Goal: Task Accomplishment & Management: Complete application form

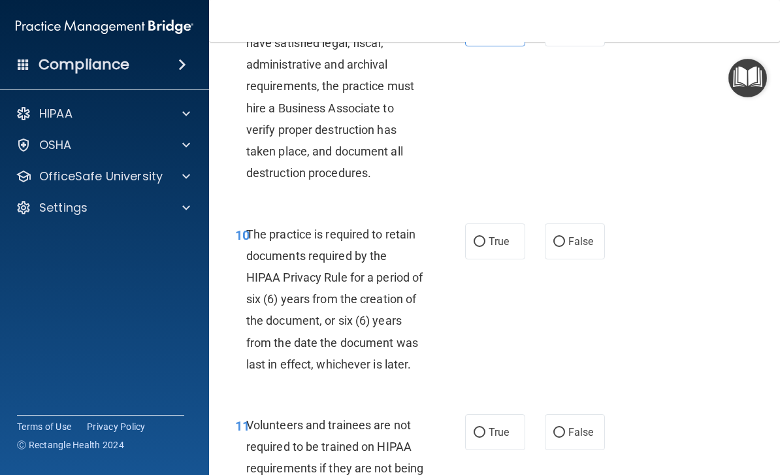
scroll to position [1535, 0]
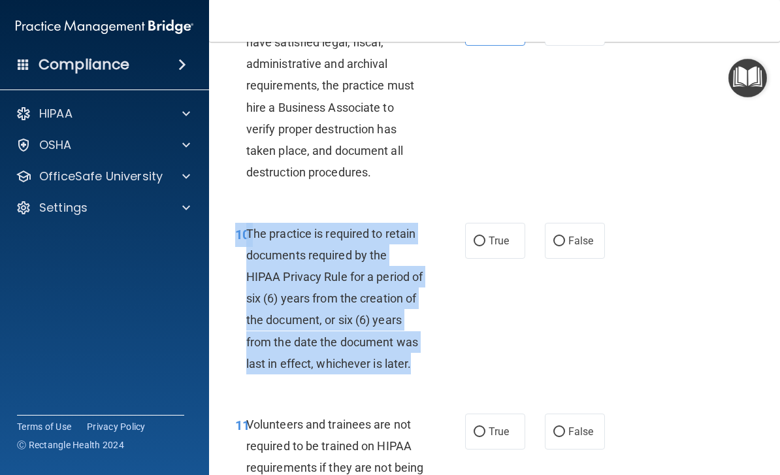
copy div "10 The practice is required to retain documents required by the HIPAA Privacy R…"
click at [479, 237] on input "True" at bounding box center [479, 241] width 12 height 10
radio input "true"
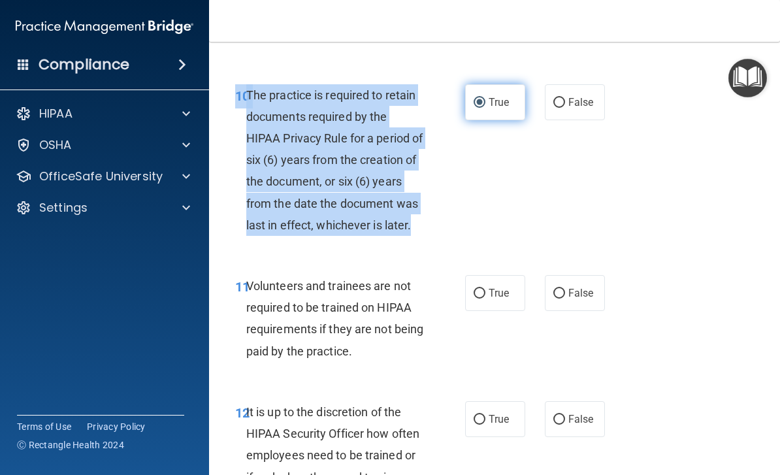
scroll to position [1682, 0]
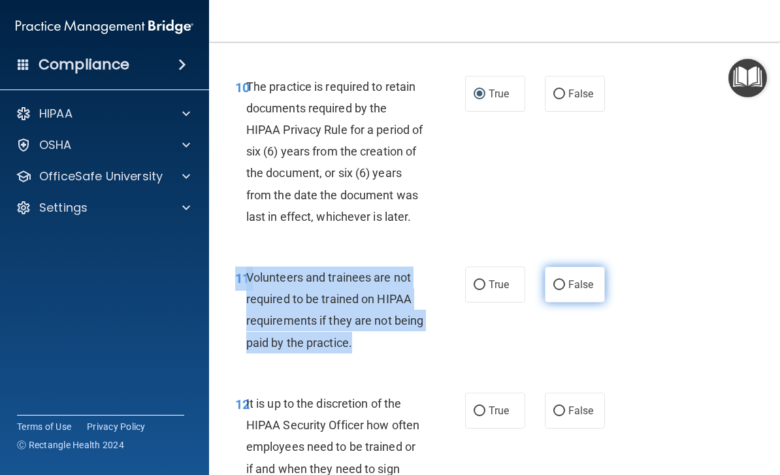
click at [586, 278] on span "False" at bounding box center [580, 284] width 25 height 12
click at [565, 280] on input "False" at bounding box center [559, 285] width 12 height 10
radio input "true"
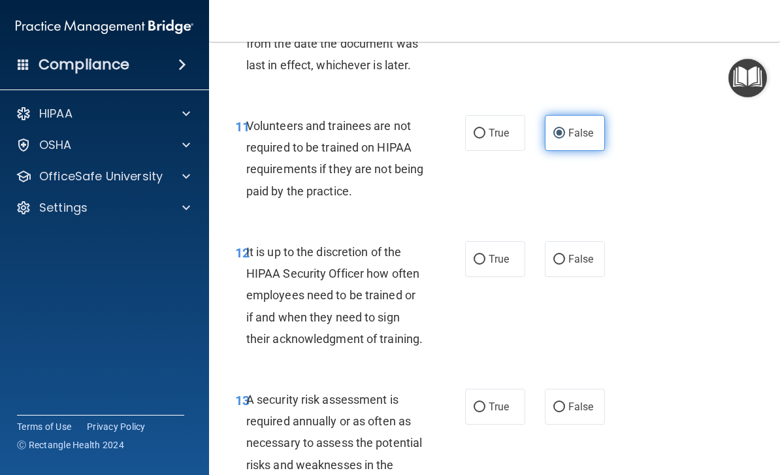
scroll to position [1867, 0]
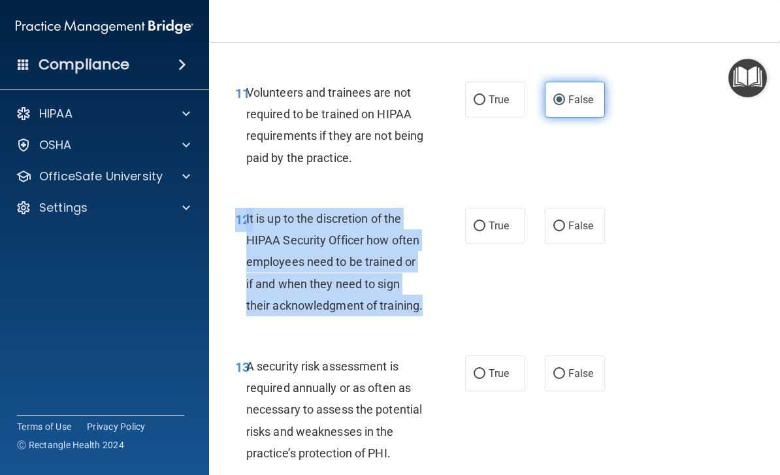
copy div "12 It is up to the discretion of the HIPAA Security Officer how often employees…"
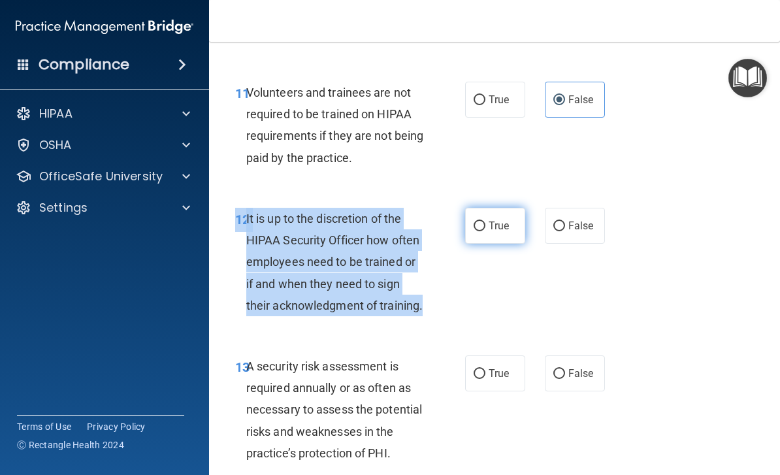
click at [483, 221] on input "True" at bounding box center [479, 226] width 12 height 10
radio input "true"
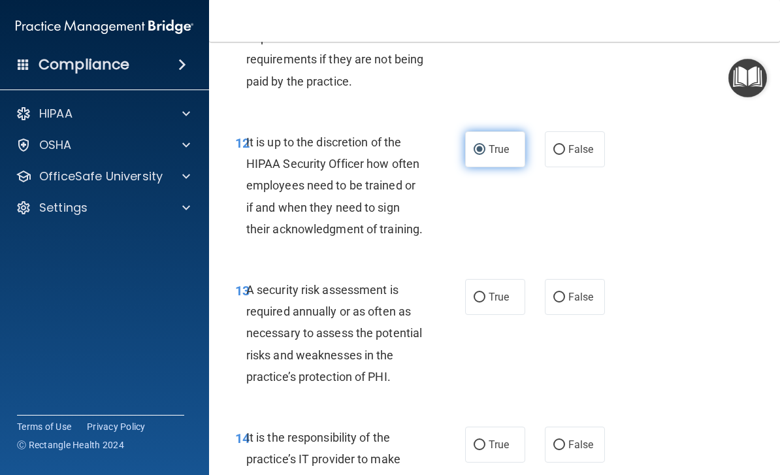
scroll to position [2056, 0]
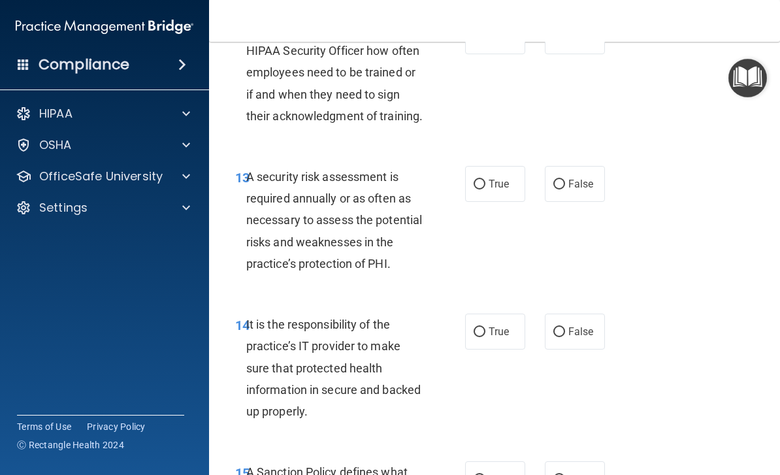
click at [264, 170] on span "A security risk assessment is required annually or as often as necessary to ass…" at bounding box center [334, 220] width 176 height 101
click at [517, 173] on label "True" at bounding box center [495, 184] width 60 height 36
click at [485, 180] on input "True" at bounding box center [479, 185] width 12 height 10
radio input "true"
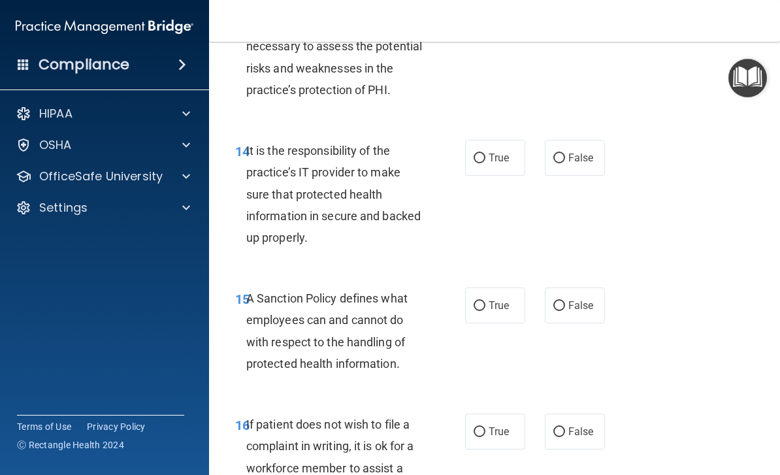
scroll to position [2268, 0]
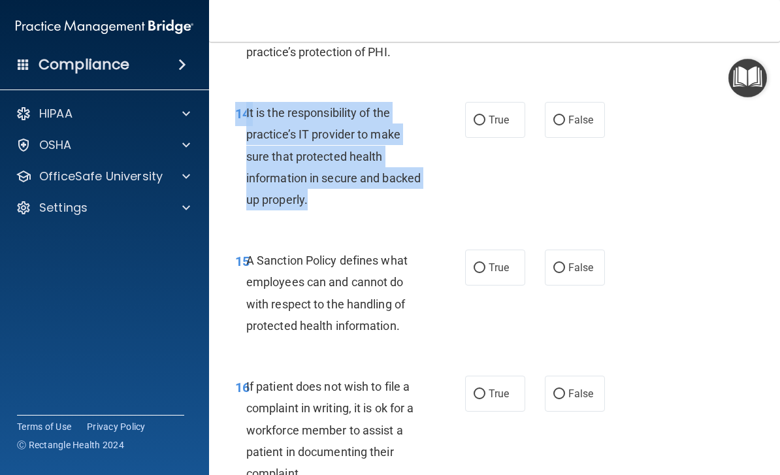
copy div "14 It is the responsibility of the practice’s IT provider to make sure that pro…"
click at [491, 102] on label "True" at bounding box center [495, 120] width 60 height 36
click at [485, 116] on input "True" at bounding box center [479, 121] width 12 height 10
radio input "true"
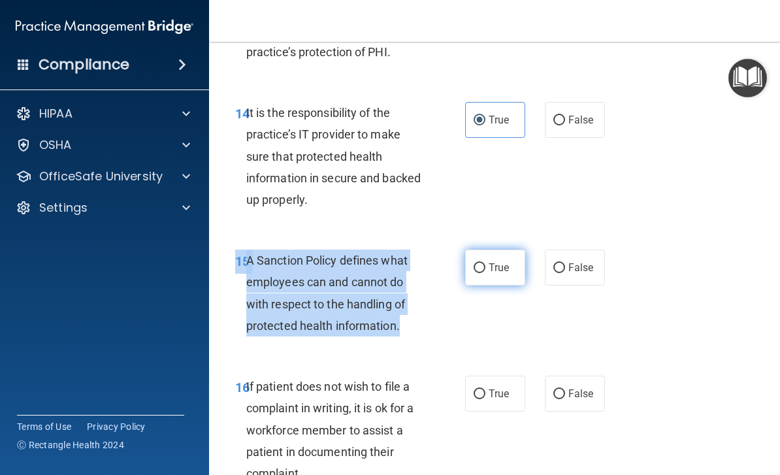
click at [492, 268] on label "True" at bounding box center [495, 267] width 60 height 36
click at [485, 268] on input "True" at bounding box center [479, 268] width 12 height 10
radio input "true"
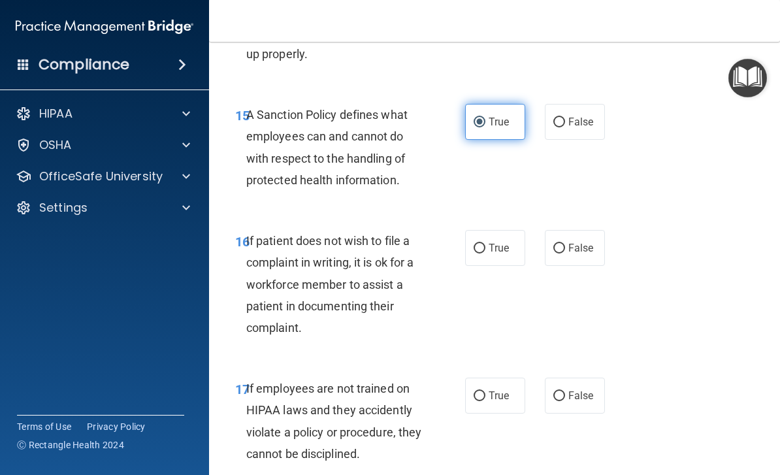
scroll to position [2415, 0]
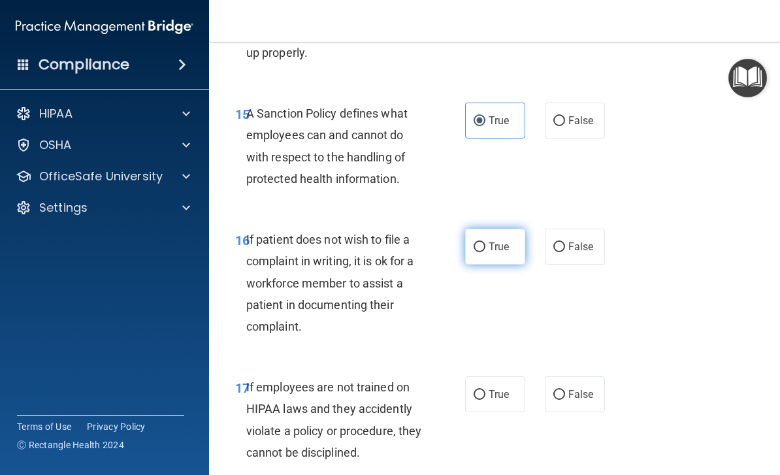
click at [483, 242] on input "True" at bounding box center [479, 247] width 12 height 10
radio input "true"
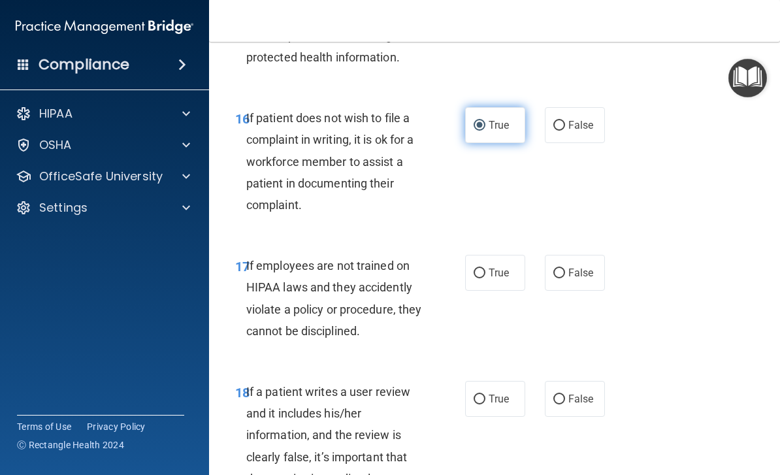
scroll to position [2536, 0]
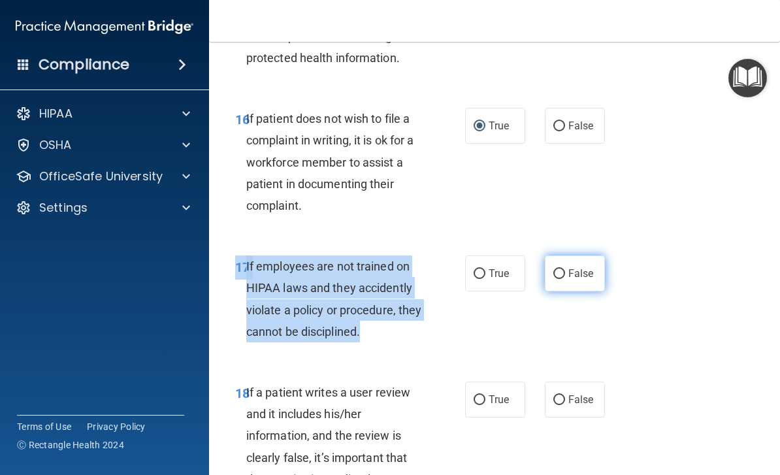
click at [579, 267] on span "False" at bounding box center [580, 273] width 25 height 12
click at [565, 269] on input "False" at bounding box center [559, 274] width 12 height 10
radio input "true"
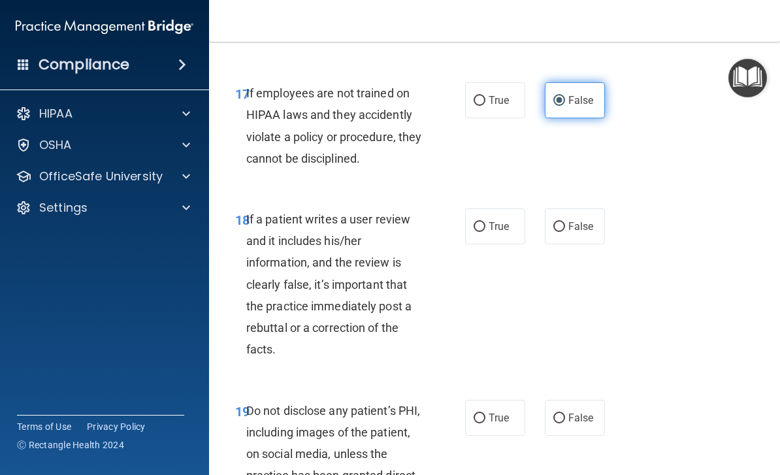
scroll to position [2723, 0]
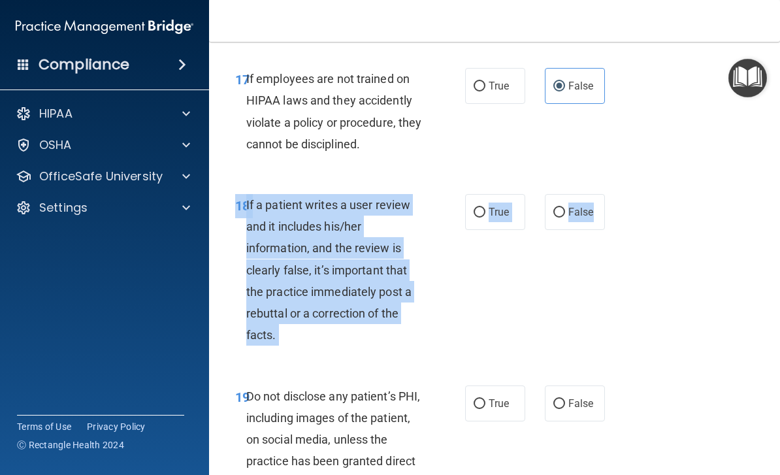
click at [505, 278] on div "18 If a patient writes a user review and it includes his/her information, and t…" at bounding box center [494, 273] width 538 height 191
click at [577, 206] on span "False" at bounding box center [580, 212] width 25 height 12
click at [565, 208] on input "False" at bounding box center [559, 213] width 12 height 10
radio input "true"
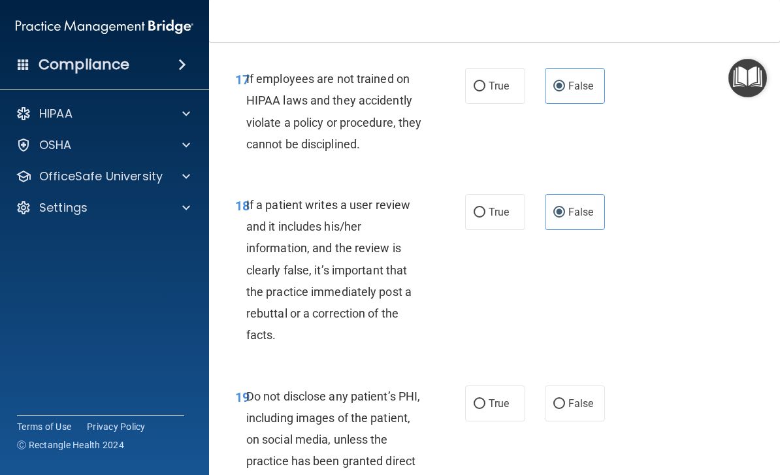
click at [682, 287] on div "18 If a patient writes a user review and it includes his/her information, and t…" at bounding box center [494, 273] width 538 height 191
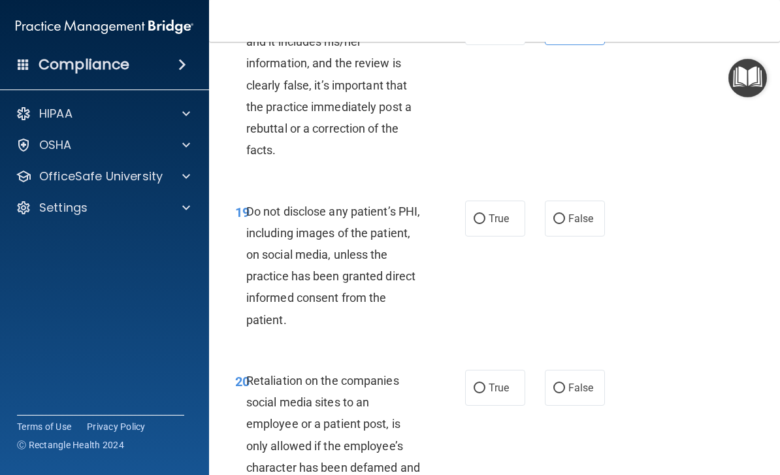
scroll to position [2945, 0]
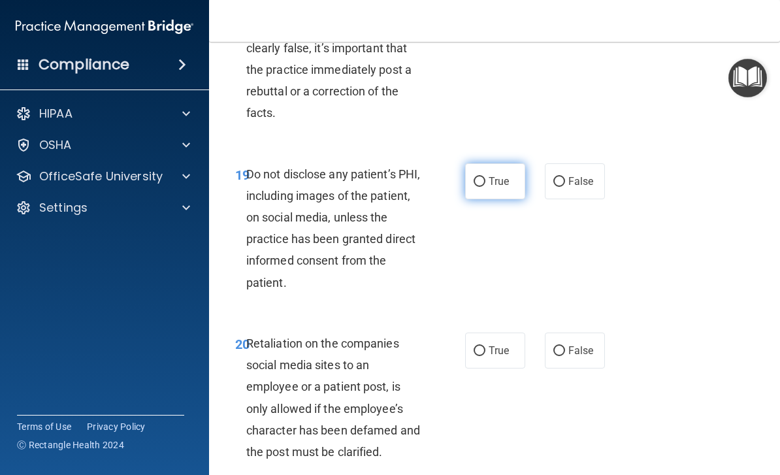
click at [480, 182] on label "True" at bounding box center [495, 181] width 60 height 36
click at [480, 182] on input "True" at bounding box center [479, 182] width 12 height 10
radio input "true"
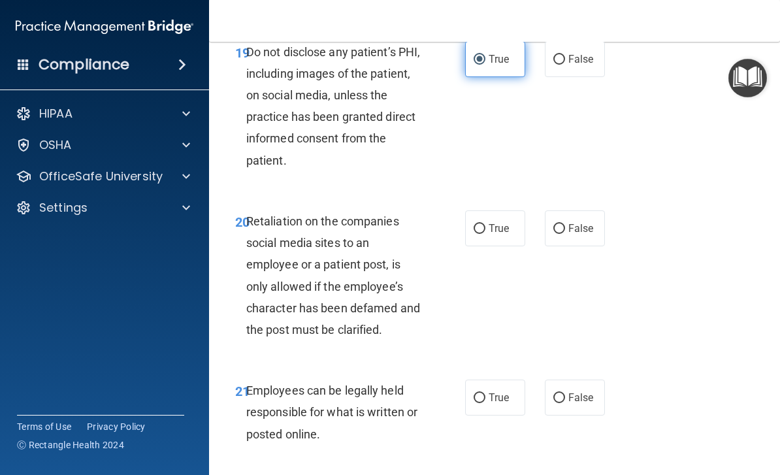
scroll to position [3068, 0]
click at [594, 215] on label "False" at bounding box center [575, 228] width 60 height 36
click at [565, 223] on input "False" at bounding box center [559, 228] width 12 height 10
radio input "true"
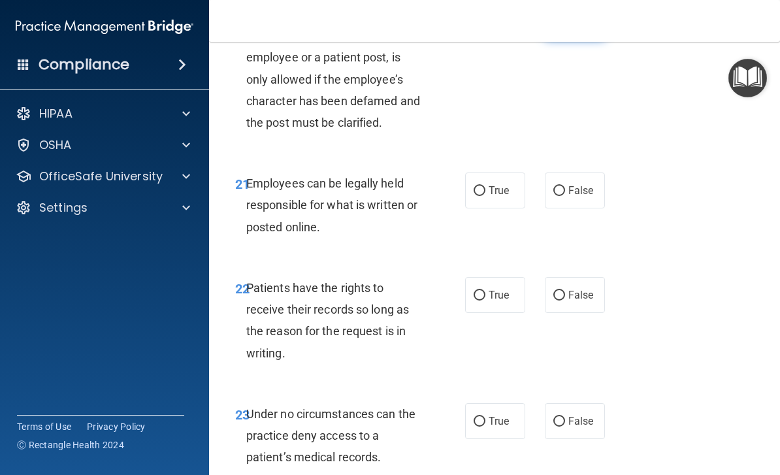
scroll to position [3278, 0]
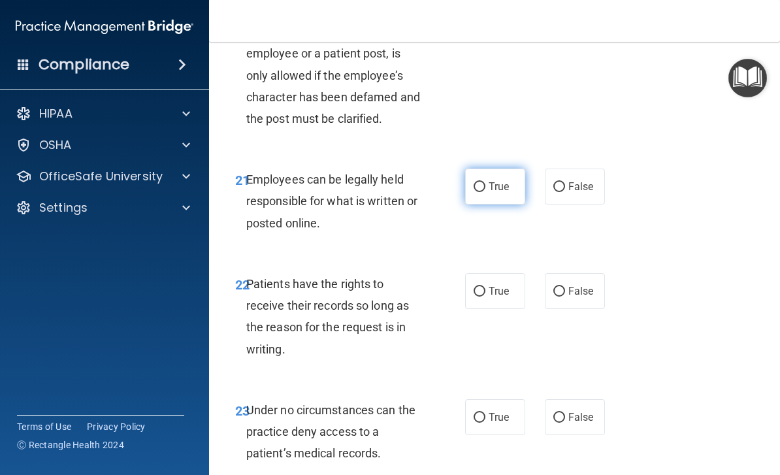
click at [501, 180] on span "True" at bounding box center [498, 186] width 20 height 12
click at [485, 182] on input "True" at bounding box center [479, 187] width 12 height 10
radio input "true"
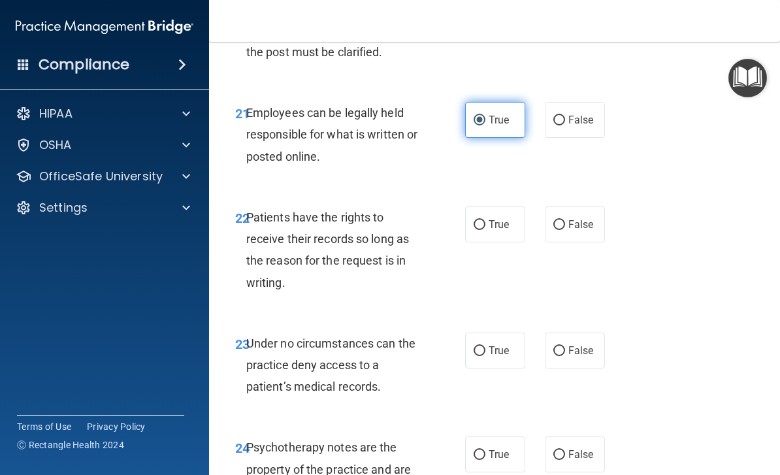
scroll to position [3346, 0]
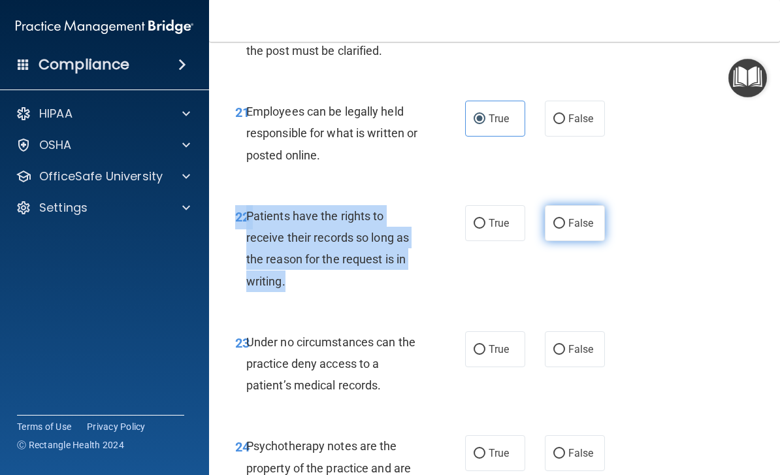
click at [573, 205] on label "False" at bounding box center [575, 223] width 60 height 36
click at [565, 219] on input "False" at bounding box center [559, 224] width 12 height 10
radio input "true"
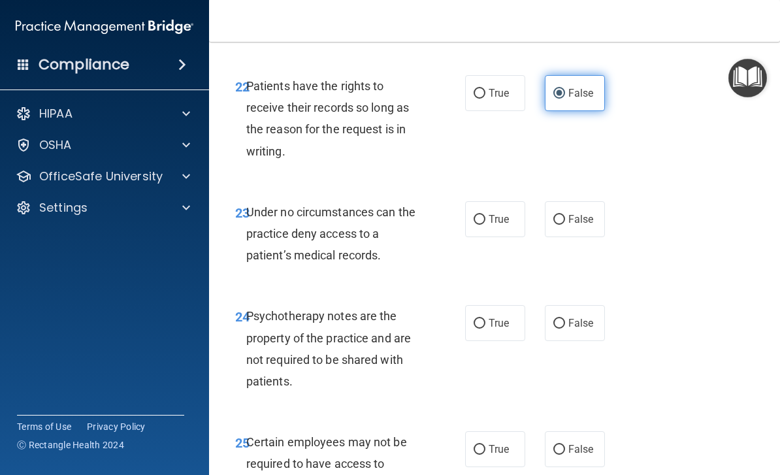
scroll to position [3477, 0]
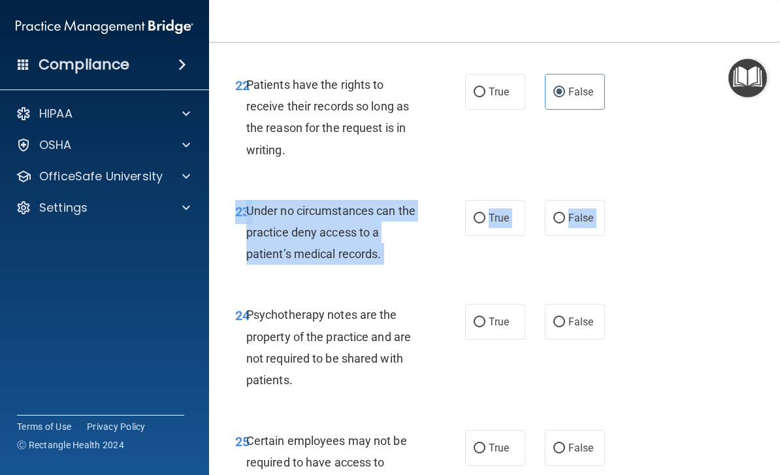
click at [323, 287] on div "24 Psychotherapy notes are the property of the practice and are not required to…" at bounding box center [494, 350] width 538 height 126
click at [494, 215] on label "True" at bounding box center [495, 218] width 60 height 36
click at [485, 215] on input "True" at bounding box center [479, 219] width 12 height 10
radio input "true"
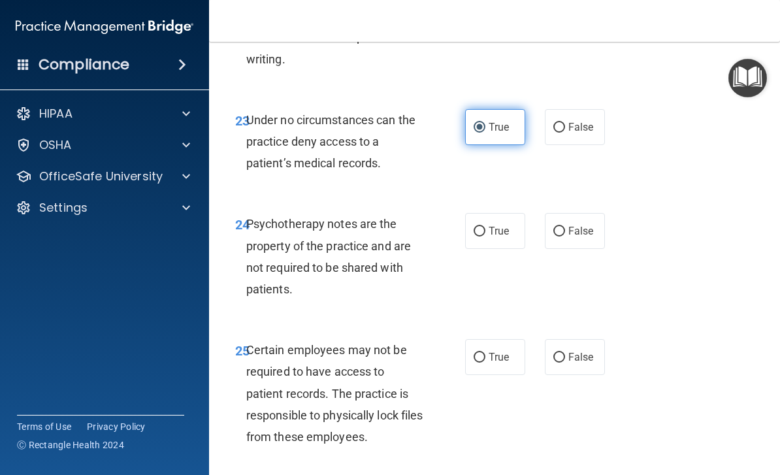
scroll to position [3587, 0]
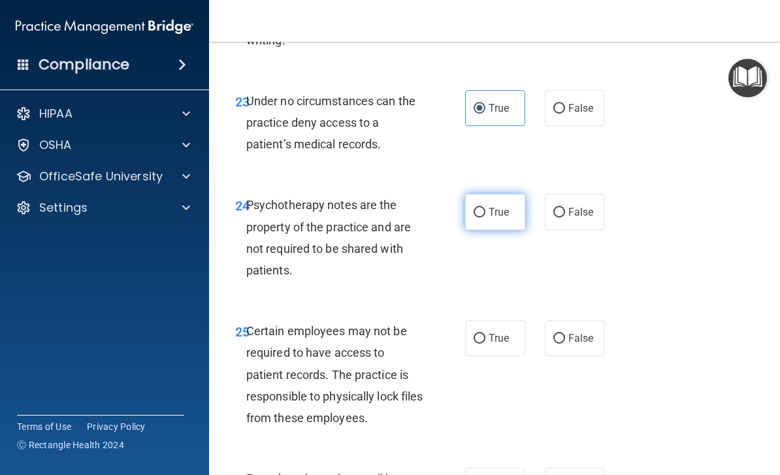
click at [516, 197] on label "True" at bounding box center [495, 212] width 60 height 36
click at [485, 208] on input "True" at bounding box center [479, 213] width 12 height 10
radio input "true"
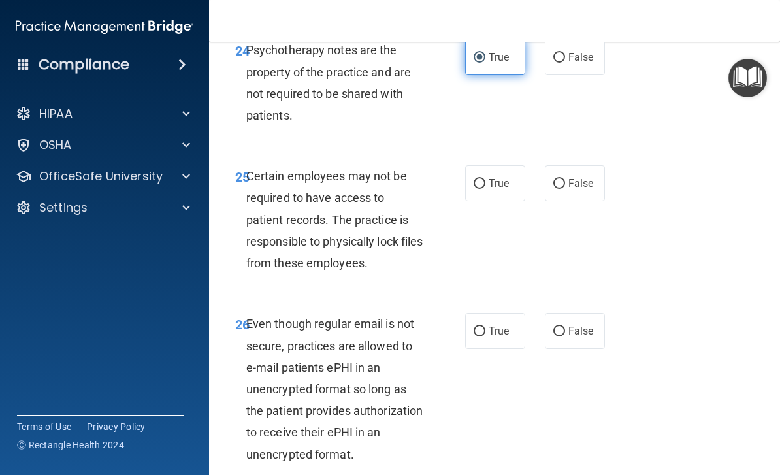
scroll to position [3766, 0]
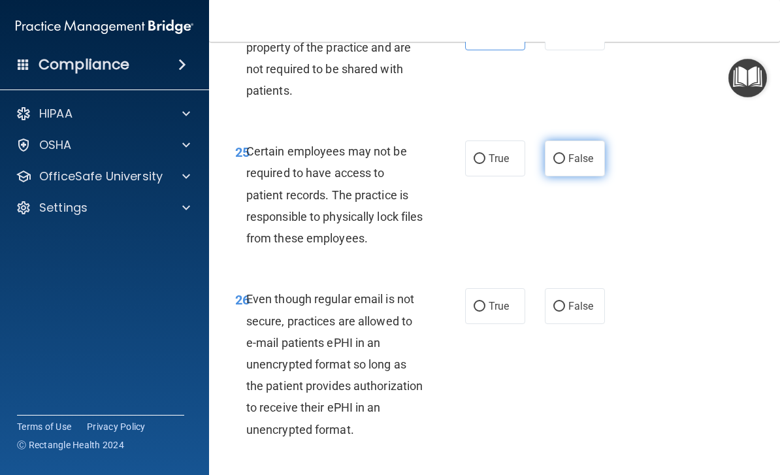
click at [572, 140] on label "False" at bounding box center [575, 158] width 60 height 36
click at [565, 154] on input "False" at bounding box center [559, 159] width 12 height 10
radio input "true"
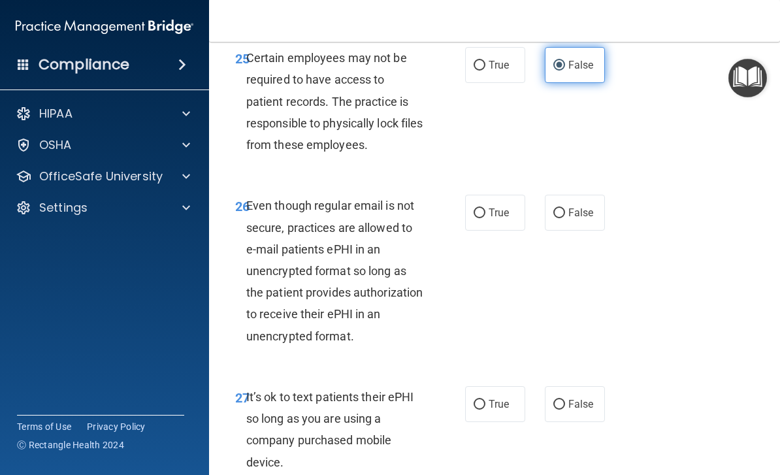
scroll to position [3897, 0]
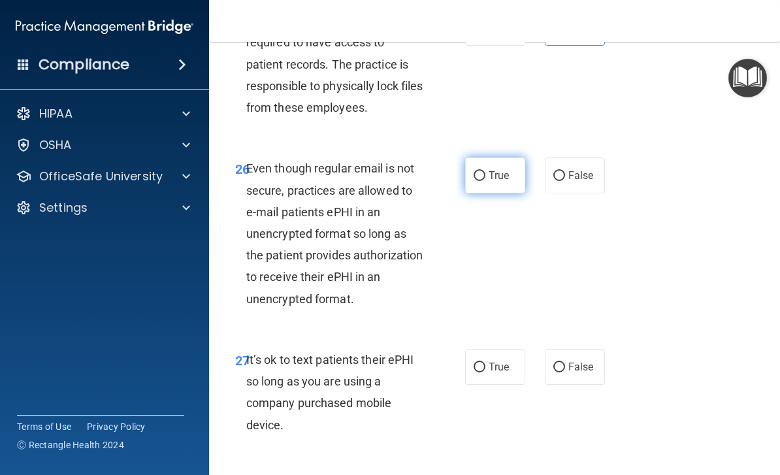
click at [502, 157] on label "True" at bounding box center [495, 175] width 60 height 36
click at [485, 171] on input "True" at bounding box center [479, 176] width 12 height 10
radio input "true"
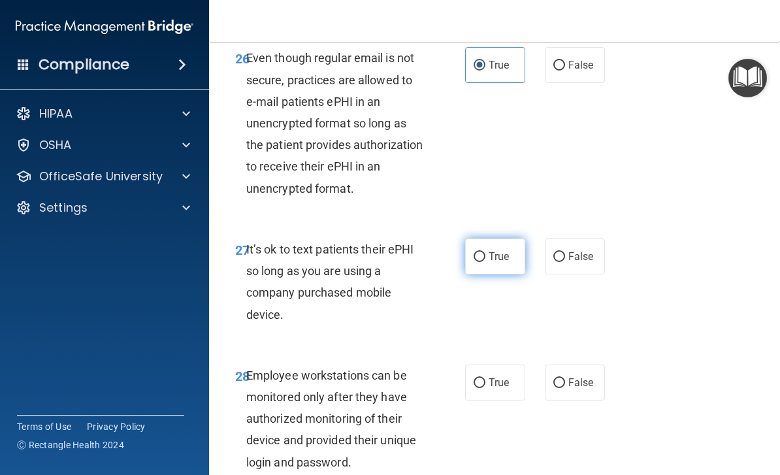
click at [484, 252] on input "True" at bounding box center [479, 257] width 12 height 10
radio input "true"
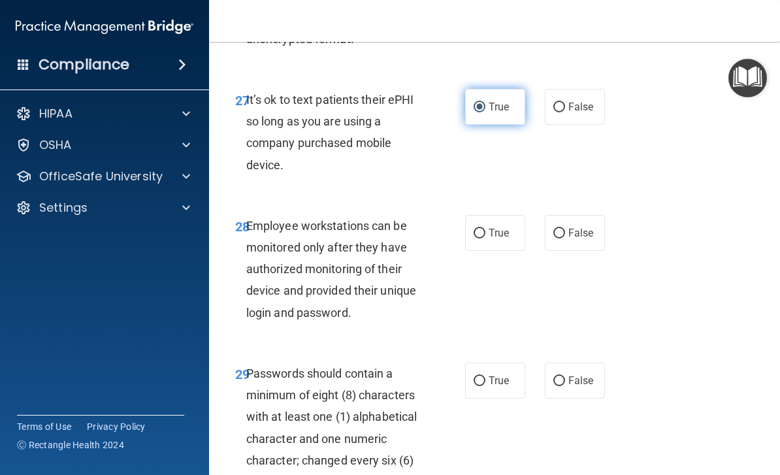
scroll to position [4161, 0]
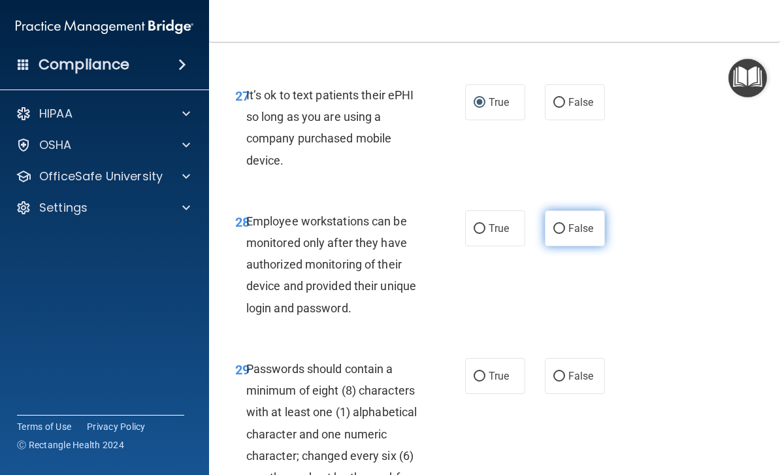
click at [558, 224] on input "False" at bounding box center [559, 229] width 12 height 10
radio input "true"
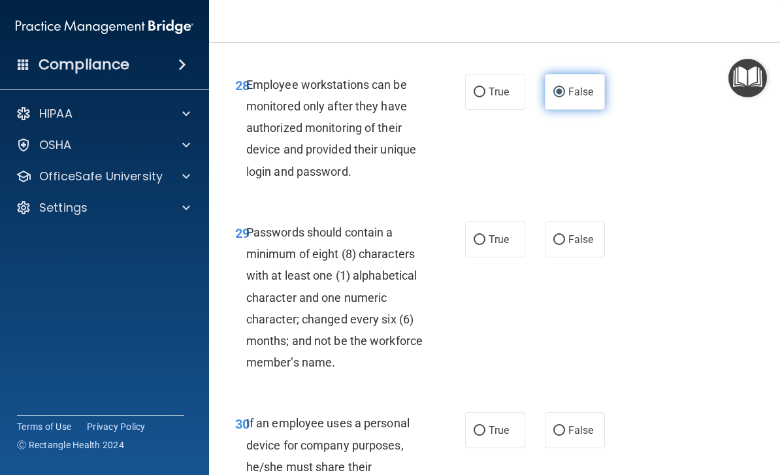
scroll to position [4304, 0]
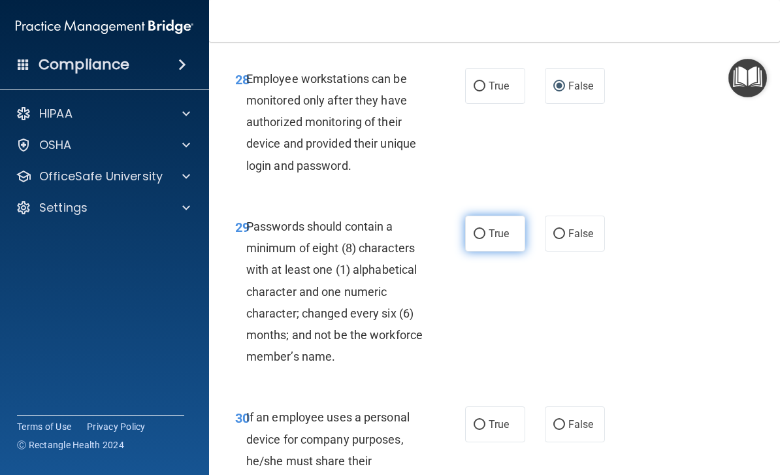
click at [481, 229] on input "True" at bounding box center [479, 234] width 12 height 10
radio input "true"
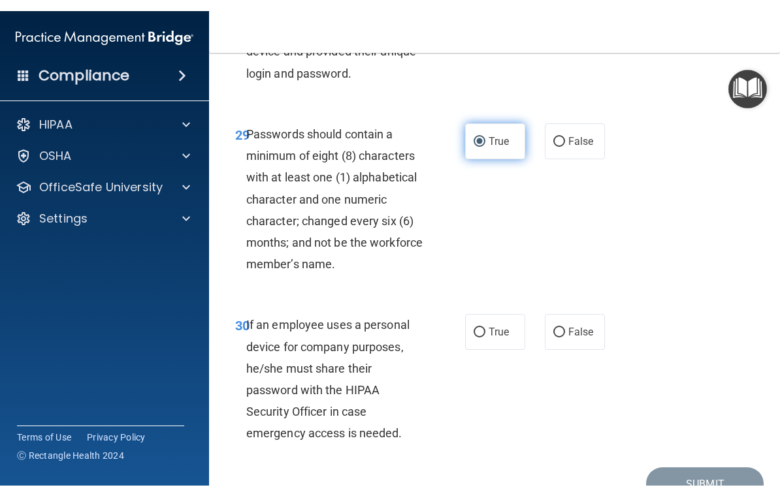
scroll to position [4415, 0]
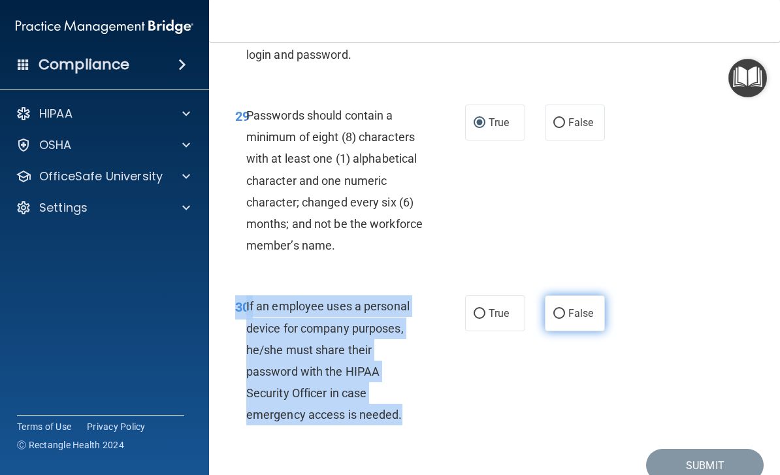
click at [580, 303] on label "False" at bounding box center [575, 313] width 60 height 36
click at [565, 309] on input "False" at bounding box center [559, 314] width 12 height 10
radio input "true"
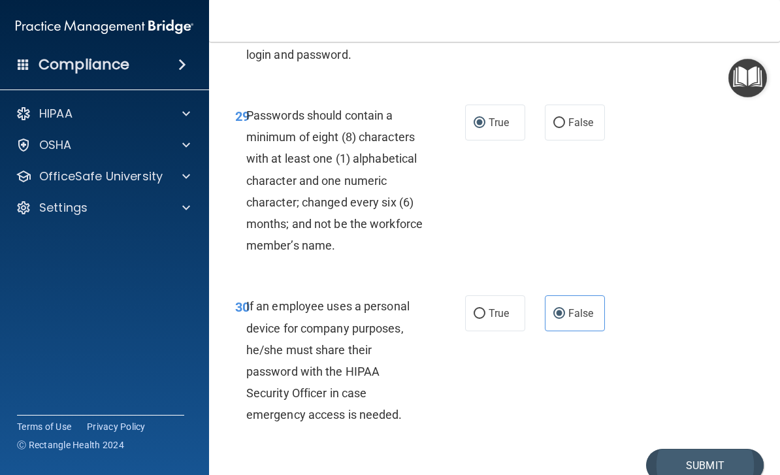
click at [731, 449] on button "Submit" at bounding box center [705, 465] width 118 height 33
click at [728, 449] on button "Submit" at bounding box center [705, 465] width 118 height 33
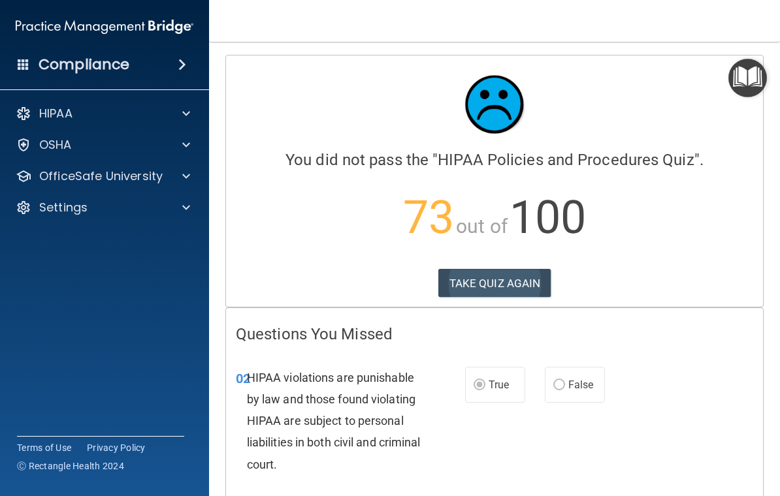
click at [518, 279] on button "TAKE QUIZ AGAIN" at bounding box center [494, 283] width 113 height 29
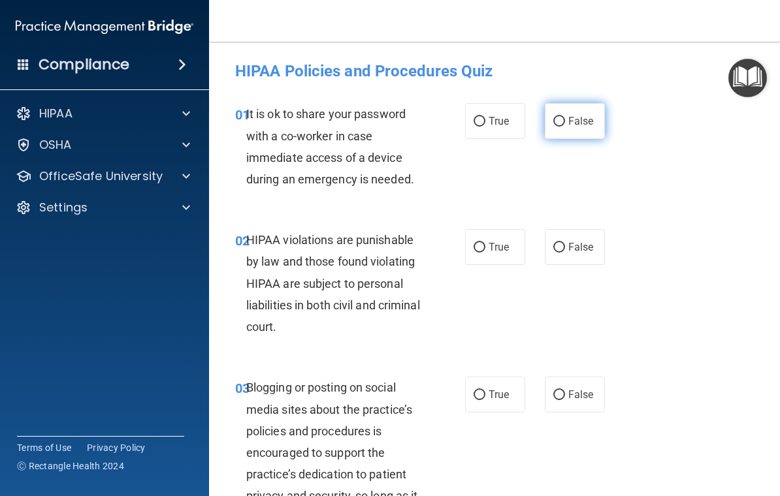
click at [583, 129] on label "False" at bounding box center [575, 121] width 60 height 36
click at [565, 127] on input "False" at bounding box center [559, 122] width 12 height 10
radio input "true"
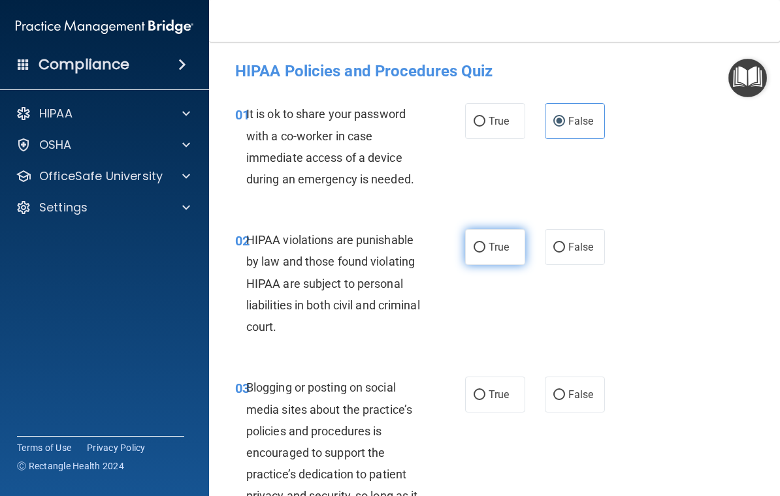
click at [483, 247] on input "True" at bounding box center [479, 248] width 12 height 10
radio input "true"
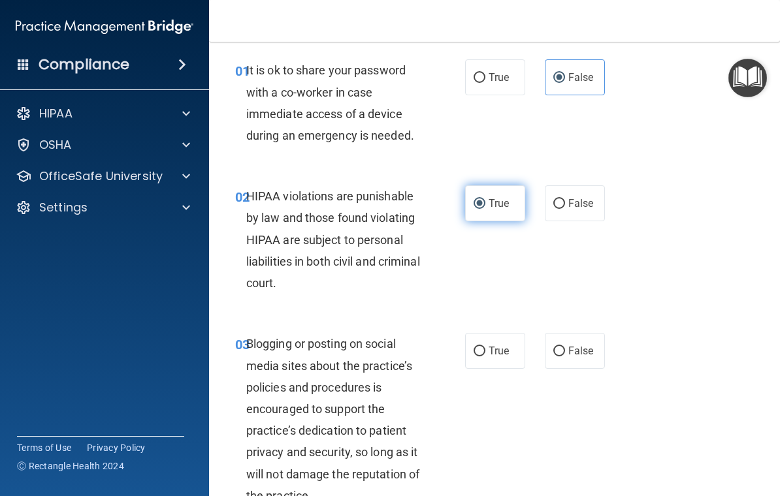
scroll to position [129, 0]
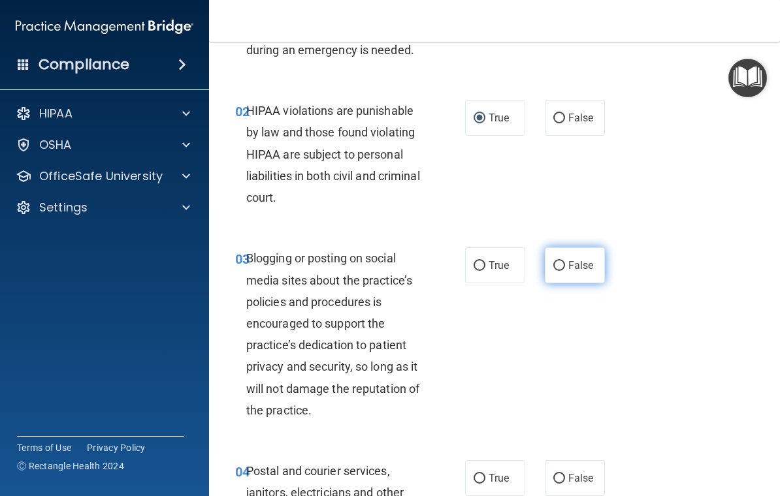
click at [587, 268] on span "False" at bounding box center [580, 265] width 25 height 12
click at [565, 268] on input "False" at bounding box center [559, 266] width 12 height 10
radio input "true"
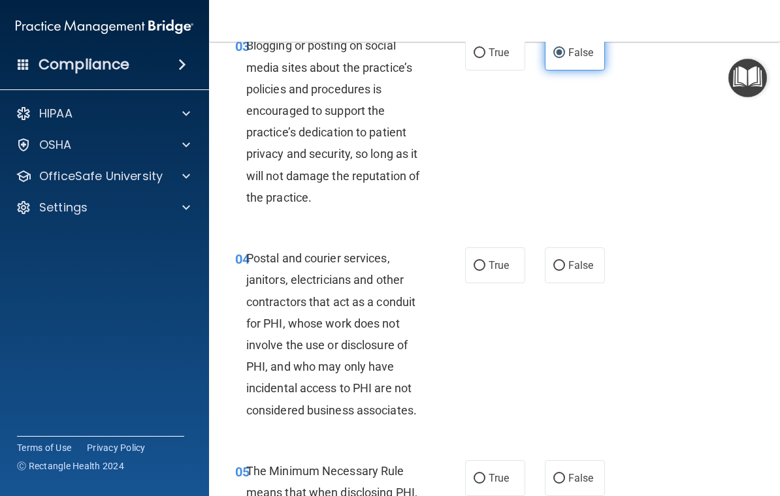
scroll to position [345, 0]
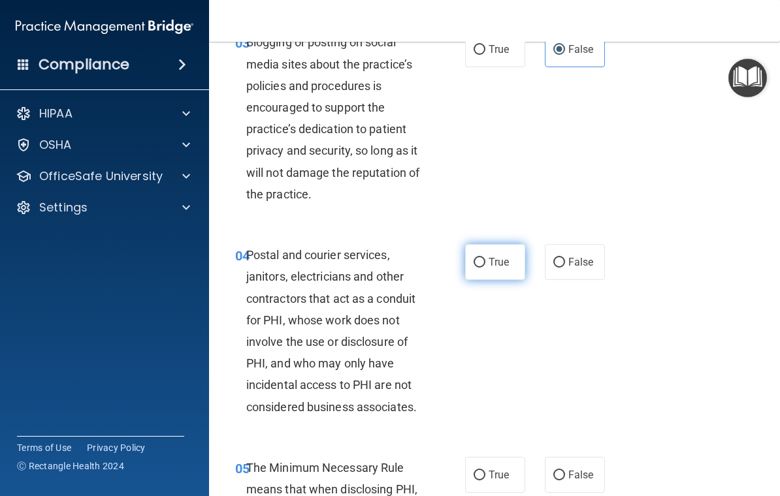
click at [493, 263] on span "True" at bounding box center [498, 262] width 20 height 12
click at [485, 263] on input "True" at bounding box center [479, 263] width 12 height 10
radio input "true"
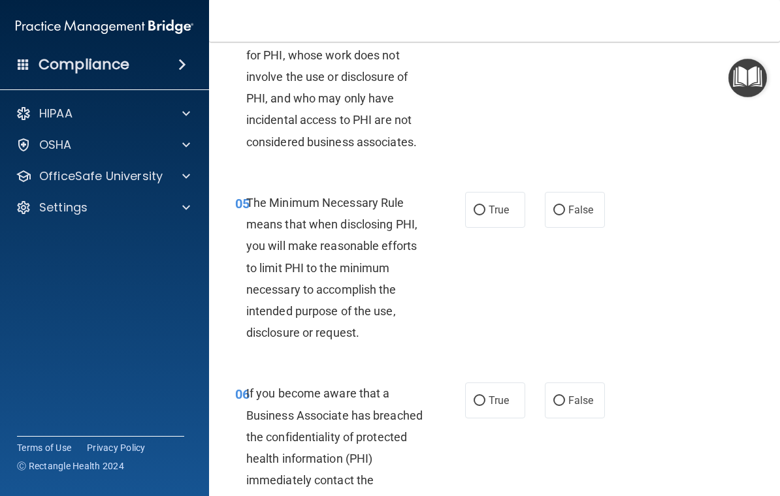
scroll to position [614, 0]
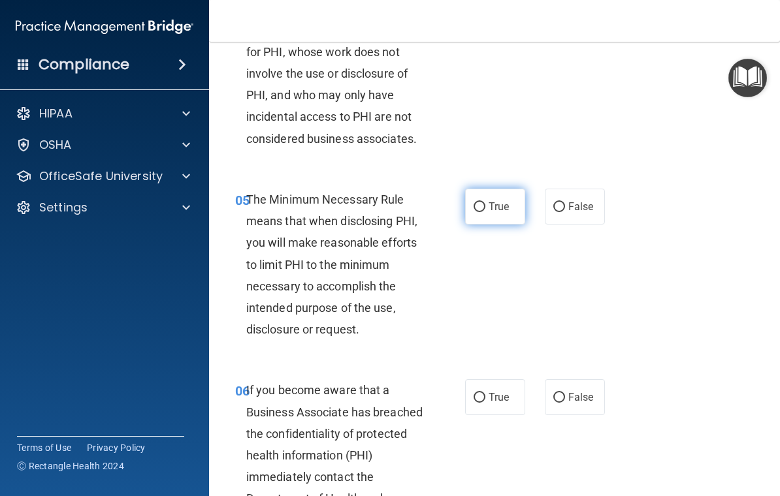
click at [498, 211] on label "True" at bounding box center [495, 207] width 60 height 36
click at [485, 211] on input "True" at bounding box center [479, 207] width 12 height 10
radio input "true"
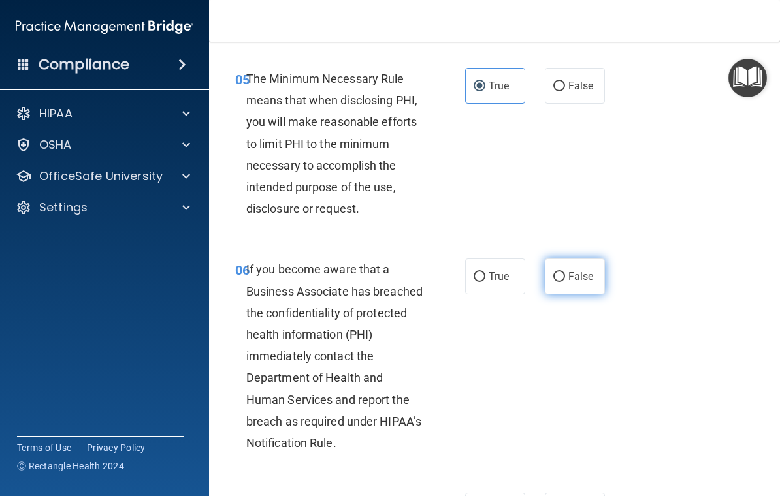
click at [563, 274] on input "False" at bounding box center [559, 277] width 12 height 10
radio input "true"
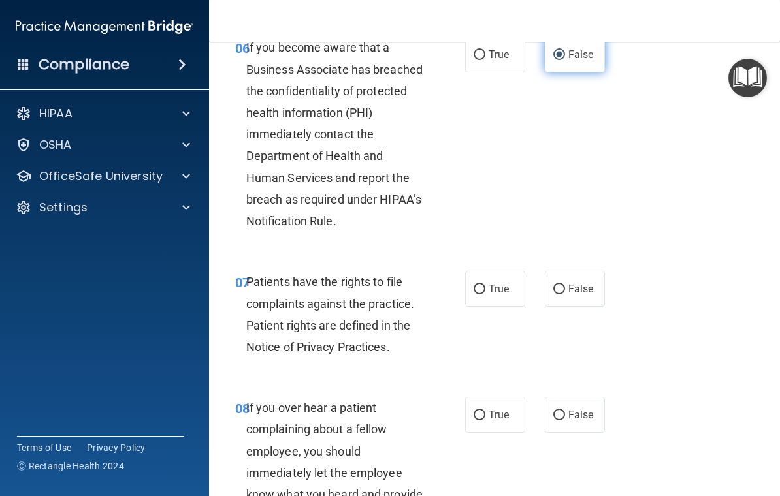
scroll to position [957, 0]
click at [484, 284] on input "True" at bounding box center [479, 289] width 12 height 10
radio input "true"
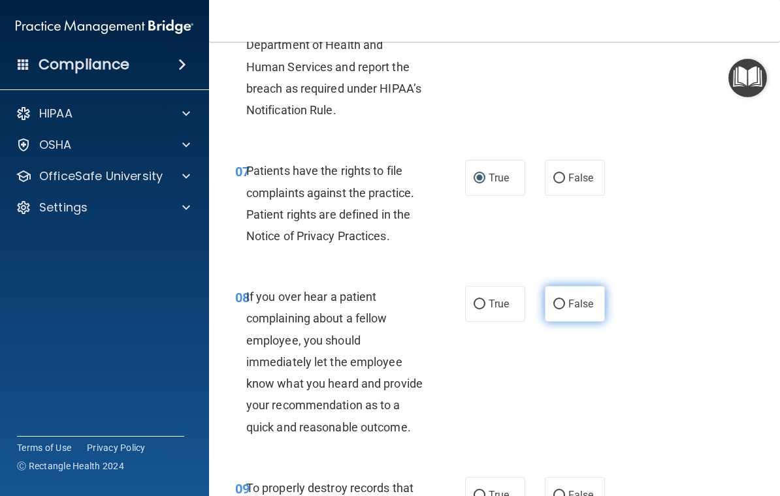
click at [575, 301] on span "False" at bounding box center [580, 304] width 25 height 12
click at [565, 301] on input "False" at bounding box center [559, 305] width 12 height 10
radio input "true"
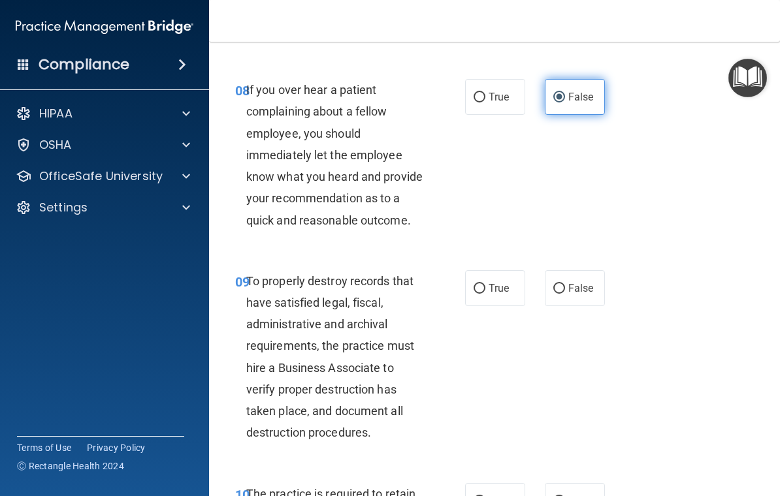
scroll to position [1282, 0]
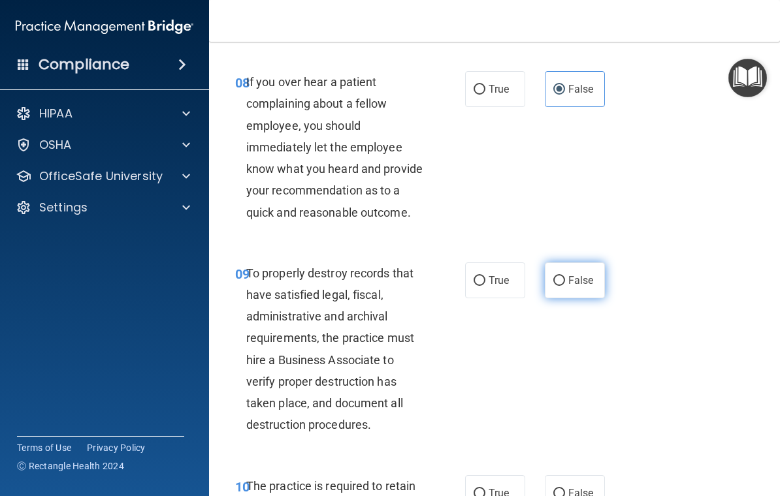
click at [577, 281] on label "False" at bounding box center [575, 281] width 60 height 36
click at [565, 281] on input "False" at bounding box center [559, 281] width 12 height 10
radio input "true"
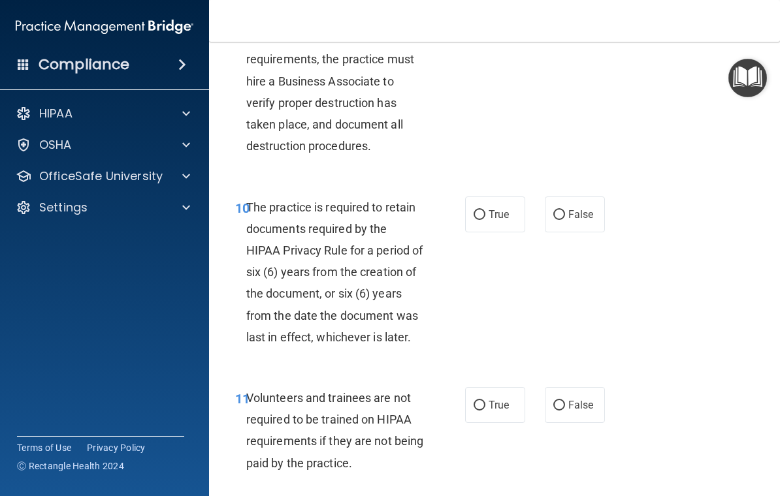
scroll to position [1562, 0]
click at [489, 197] on label "True" at bounding box center [495, 214] width 60 height 36
click at [485, 210] on input "True" at bounding box center [479, 215] width 12 height 10
radio input "true"
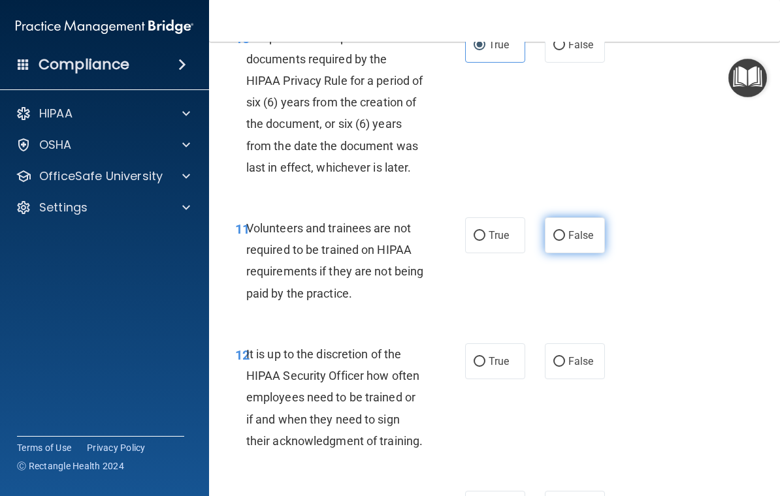
click at [588, 229] on span "False" at bounding box center [580, 235] width 25 height 12
click at [565, 231] on input "False" at bounding box center [559, 236] width 12 height 10
radio input "true"
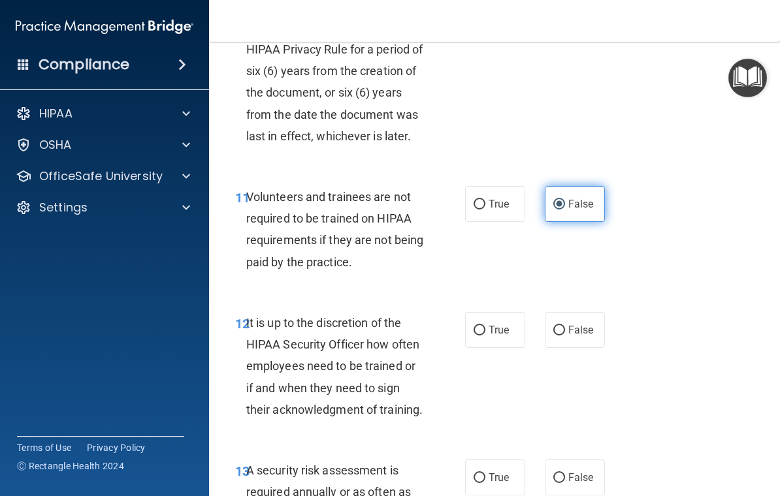
scroll to position [1763, 0]
click at [484, 325] on input "True" at bounding box center [479, 330] width 12 height 10
radio input "true"
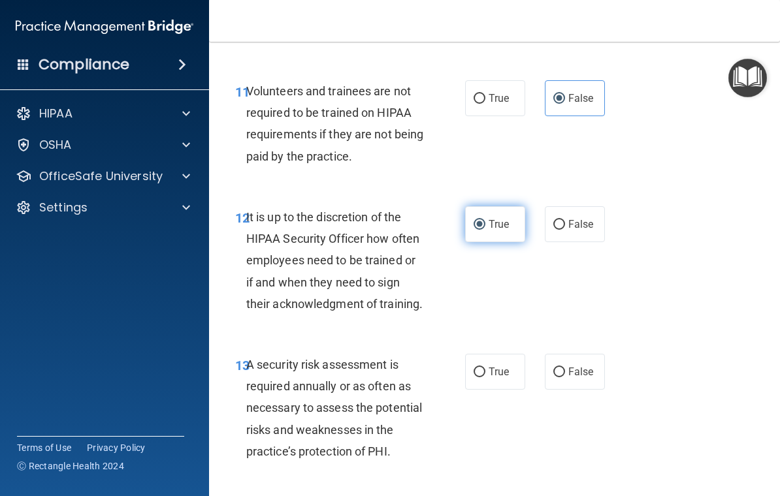
scroll to position [1871, 0]
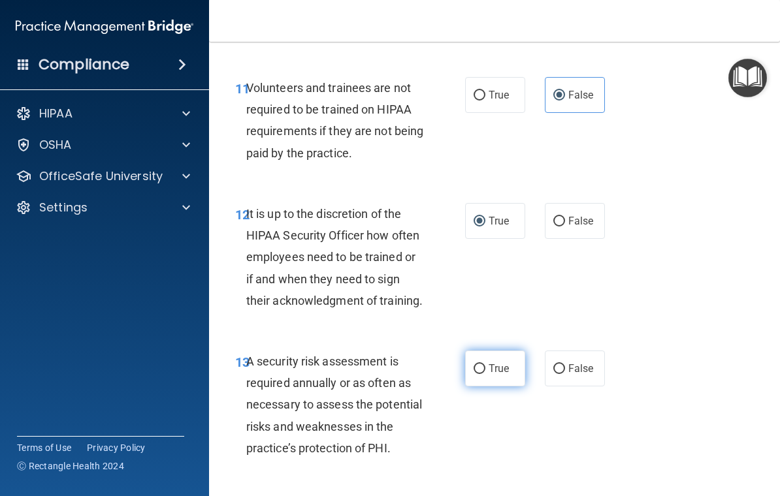
click at [514, 351] on label "True" at bounding box center [495, 369] width 60 height 36
click at [485, 364] on input "True" at bounding box center [479, 369] width 12 height 10
radio input "true"
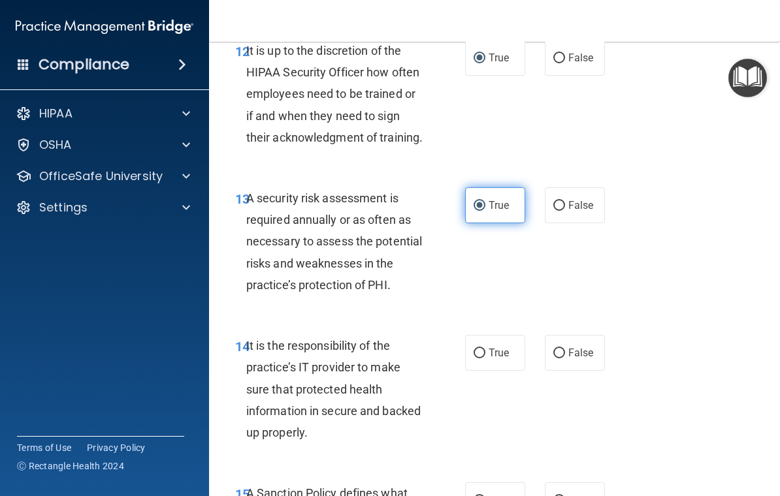
scroll to position [2072, 0]
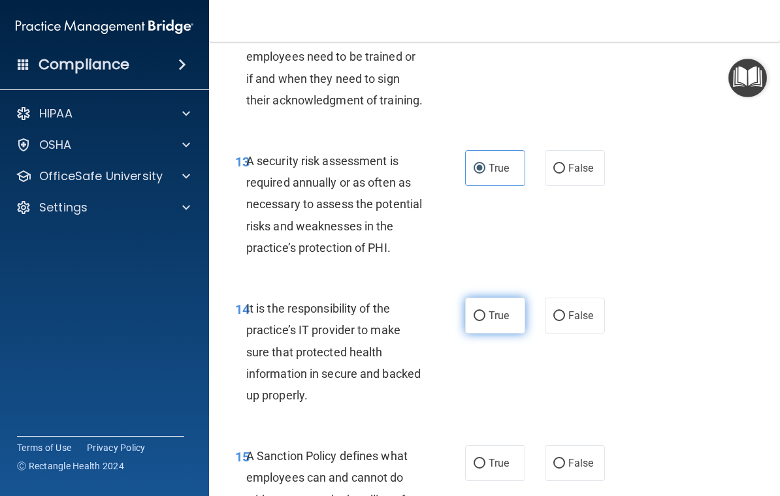
click at [498, 318] on label "True" at bounding box center [495, 316] width 60 height 36
click at [485, 318] on input "True" at bounding box center [479, 316] width 12 height 10
radio input "true"
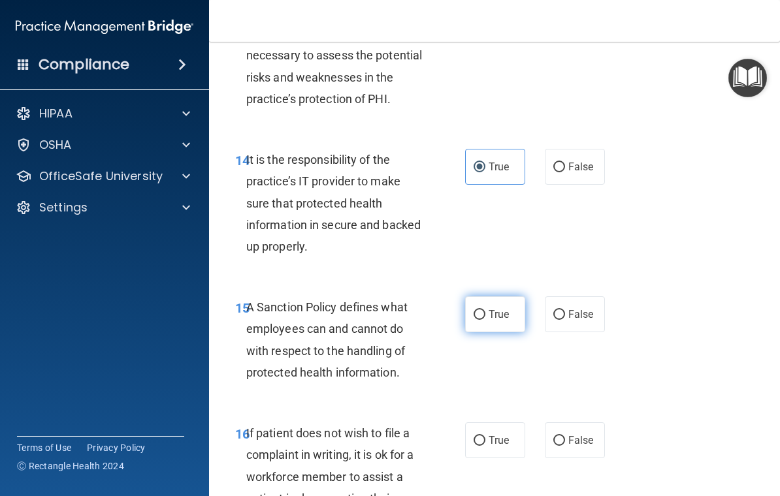
click at [483, 310] on input "True" at bounding box center [479, 315] width 12 height 10
radio input "true"
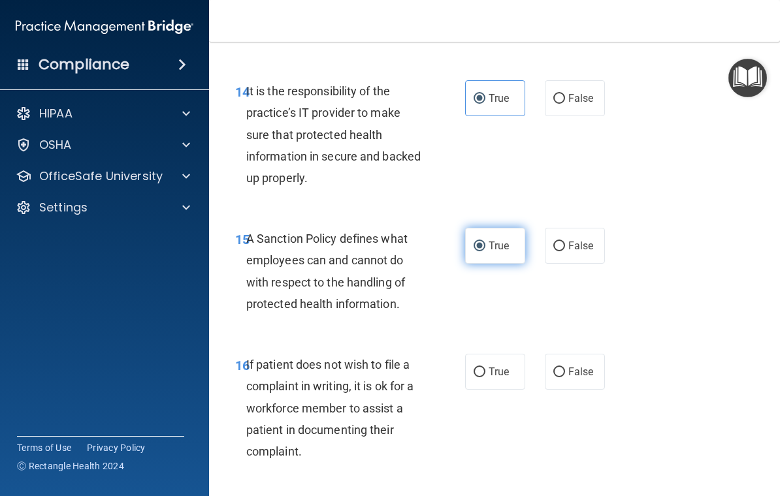
scroll to position [2387, 0]
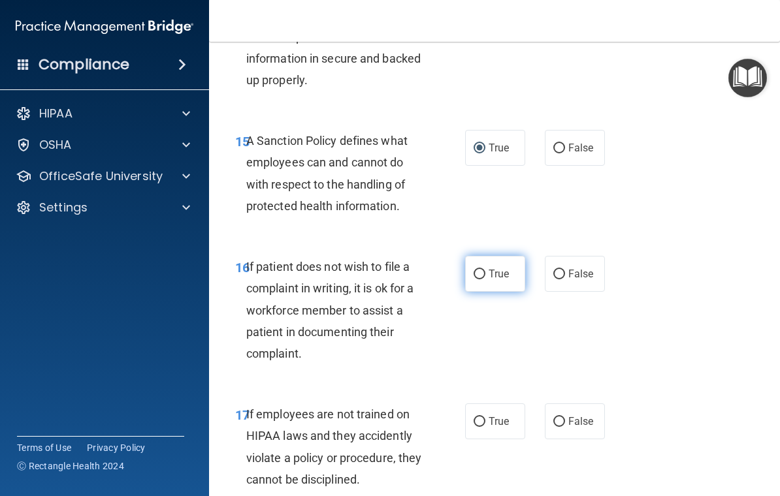
click at [473, 270] on label "True" at bounding box center [495, 274] width 60 height 36
click at [473, 270] on input "True" at bounding box center [479, 275] width 12 height 10
radio input "true"
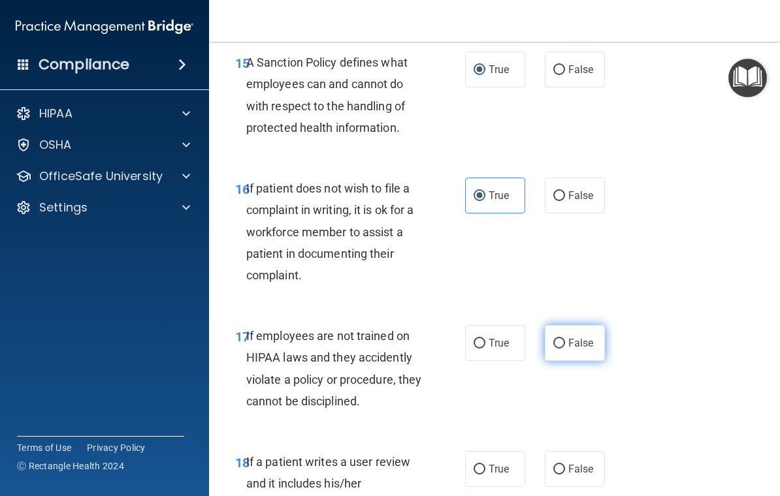
click at [583, 337] on span "False" at bounding box center [580, 343] width 25 height 12
click at [565, 339] on input "False" at bounding box center [559, 344] width 12 height 10
radio input "true"
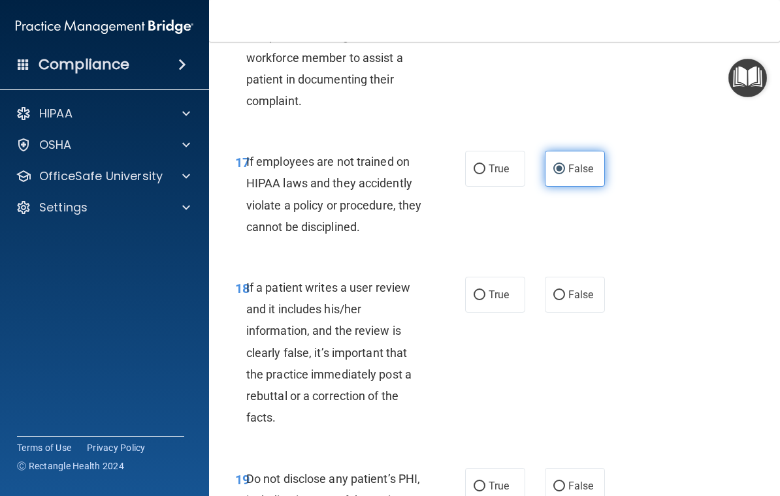
scroll to position [2641, 0]
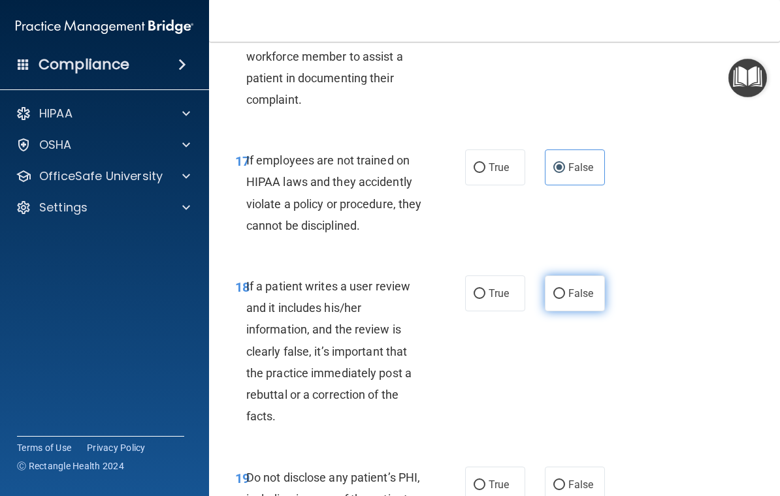
click at [599, 276] on label "False" at bounding box center [575, 294] width 60 height 36
click at [565, 289] on input "False" at bounding box center [559, 294] width 12 height 10
radio input "true"
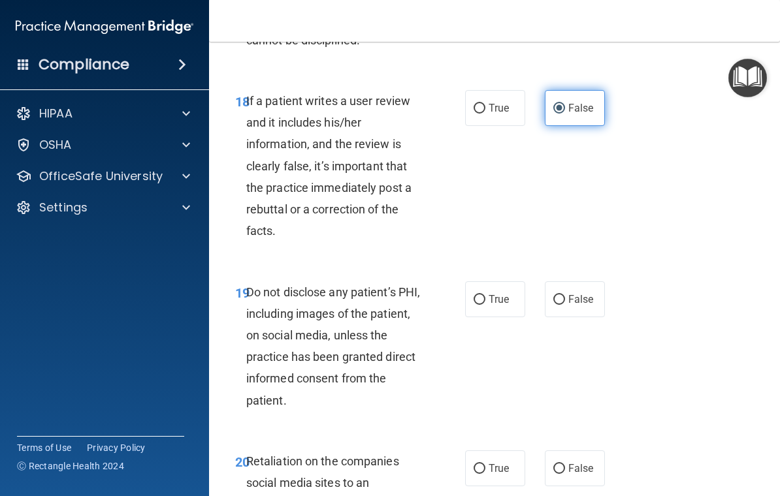
scroll to position [2830, 0]
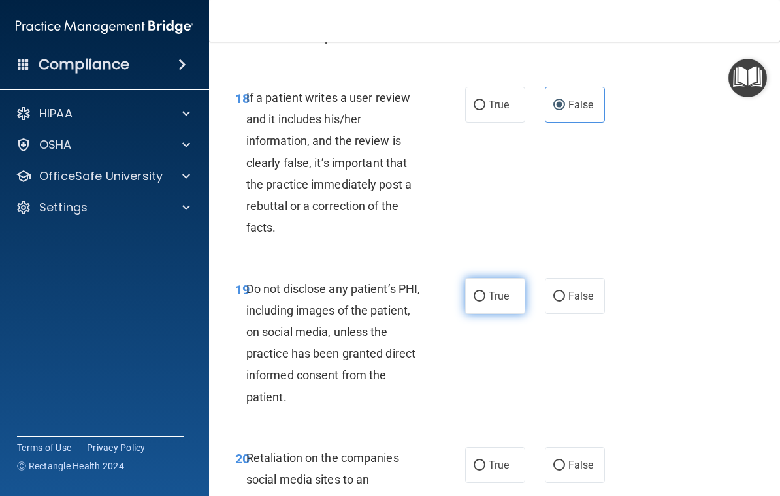
click at [509, 278] on label "True" at bounding box center [495, 296] width 60 height 36
click at [485, 292] on input "True" at bounding box center [479, 297] width 12 height 10
radio input "true"
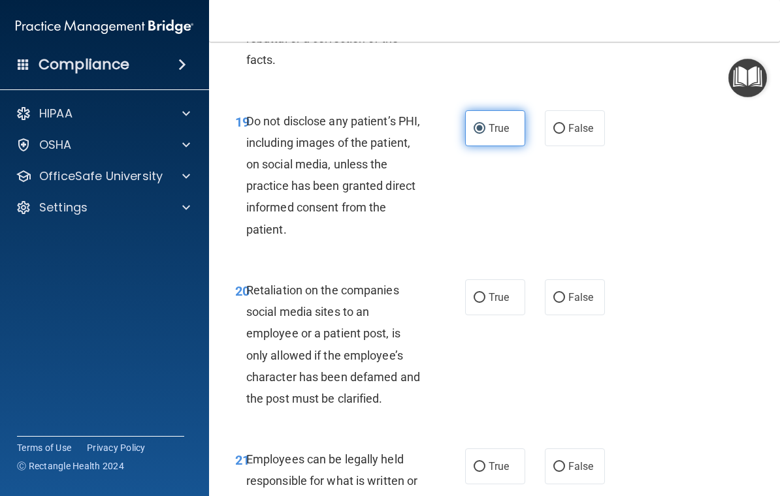
scroll to position [3011, 0]
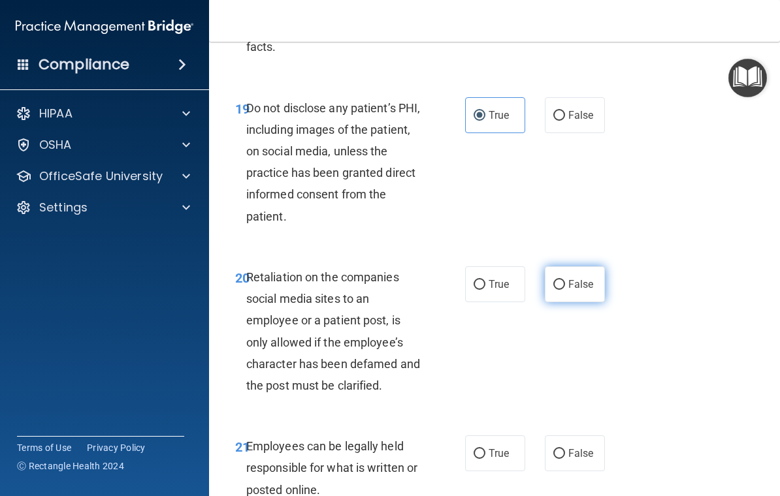
click at [605, 266] on label "False" at bounding box center [575, 284] width 60 height 36
click at [565, 280] on input "False" at bounding box center [559, 285] width 12 height 10
radio input "true"
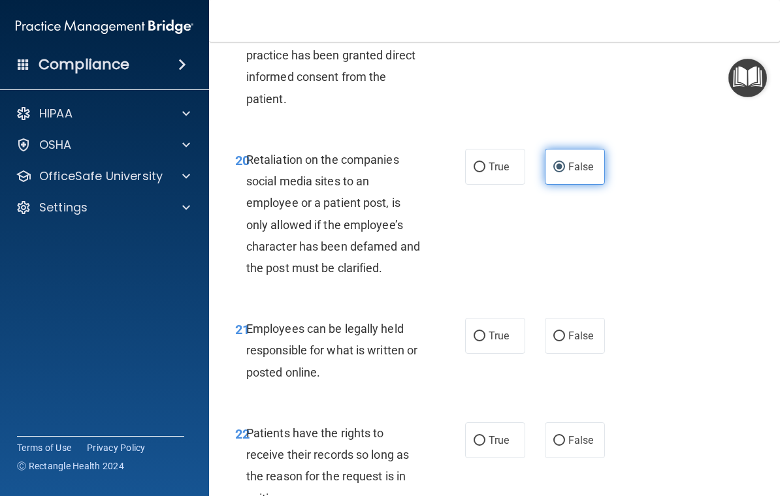
scroll to position [3131, 0]
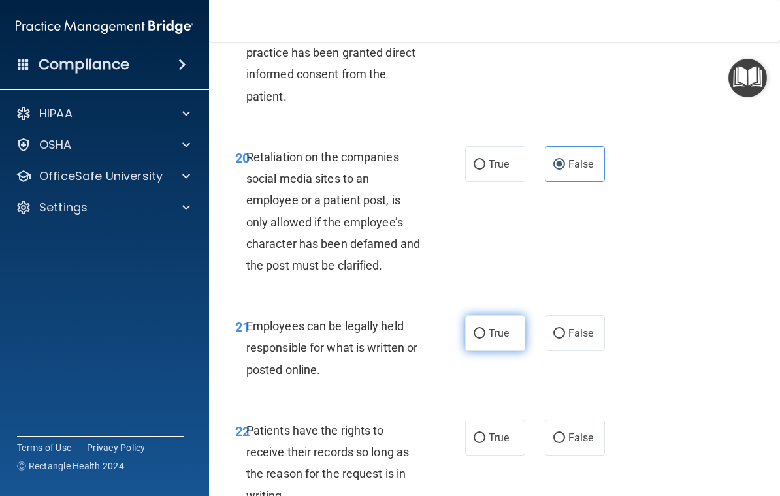
click at [481, 329] on input "True" at bounding box center [479, 334] width 12 height 10
radio input "true"
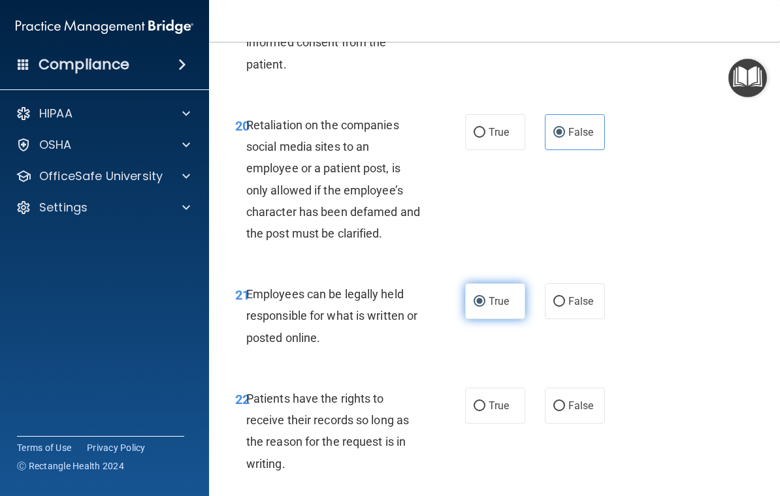
scroll to position [3211, 0]
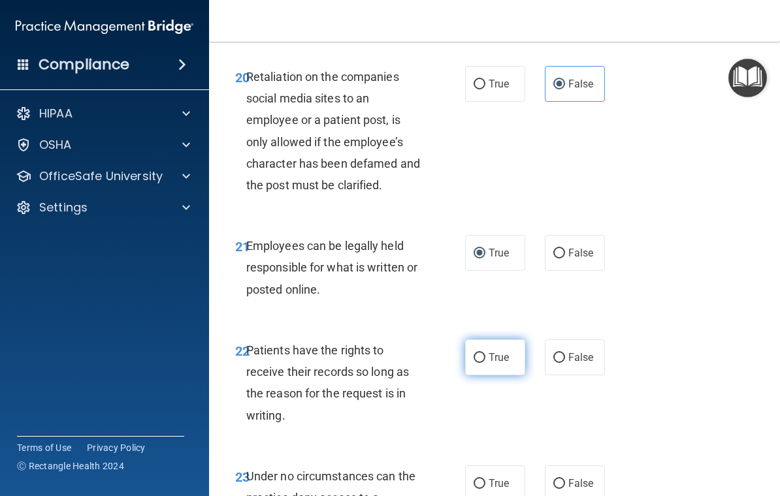
click at [483, 353] on input "True" at bounding box center [479, 358] width 12 height 10
radio input "true"
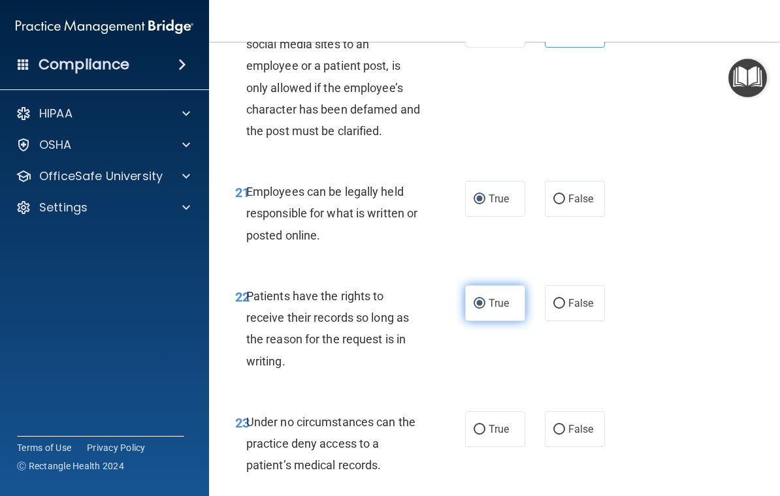
scroll to position [3268, 0]
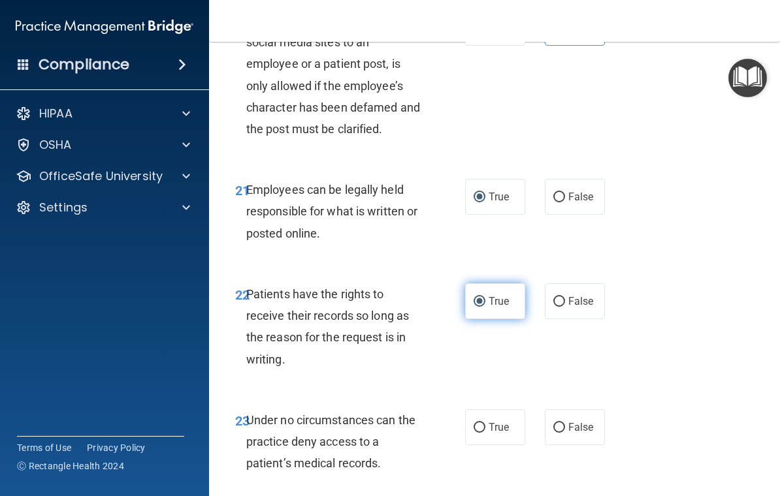
click at [487, 298] on label "True" at bounding box center [495, 301] width 60 height 36
click at [485, 298] on input "True" at bounding box center [479, 302] width 12 height 10
click at [584, 301] on label "False" at bounding box center [575, 301] width 60 height 36
click at [565, 301] on input "False" at bounding box center [559, 302] width 12 height 10
radio input "true"
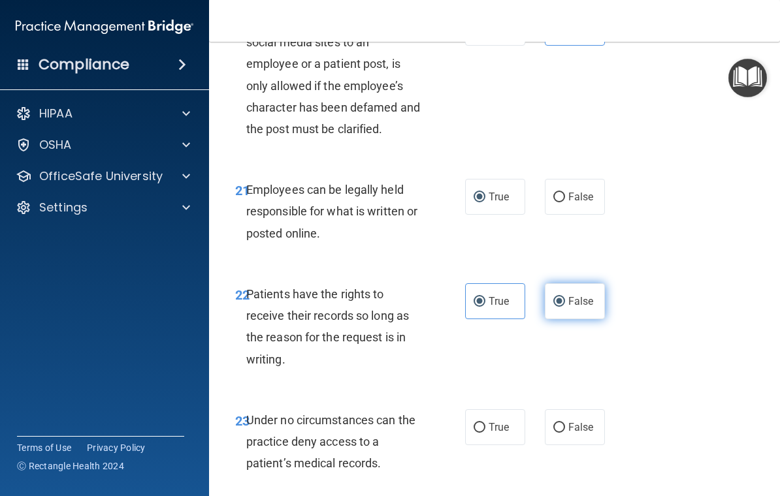
radio input "false"
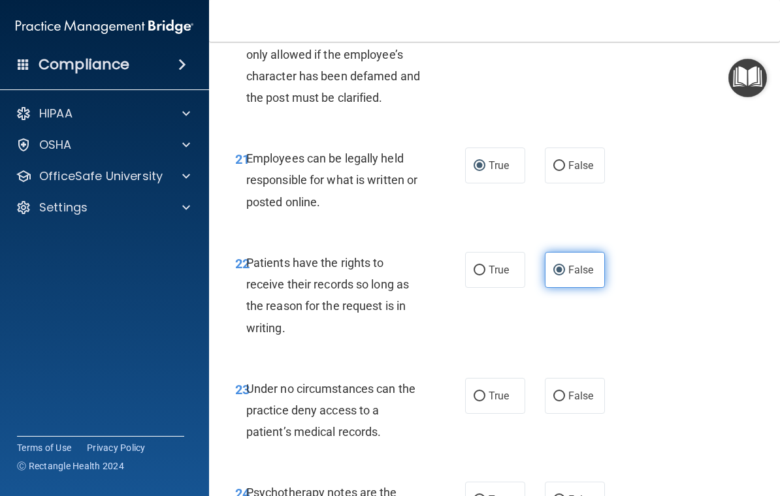
scroll to position [3345, 0]
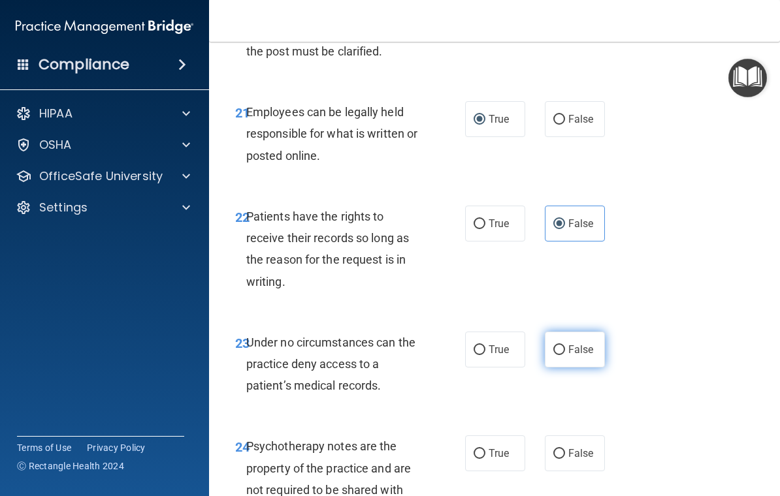
click at [582, 343] on span "False" at bounding box center [580, 349] width 25 height 12
click at [565, 345] on input "False" at bounding box center [559, 350] width 12 height 10
radio input "true"
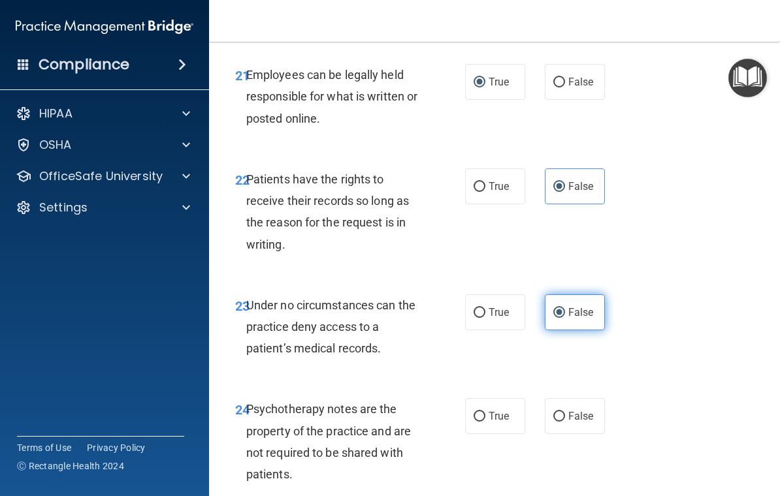
scroll to position [3383, 0]
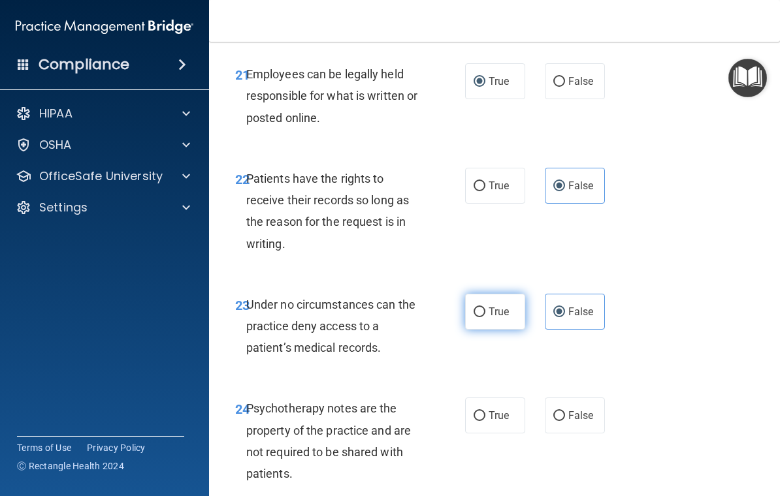
click at [498, 306] on span "True" at bounding box center [498, 312] width 20 height 12
click at [485, 308] on input "True" at bounding box center [479, 313] width 12 height 10
radio input "true"
radio input "false"
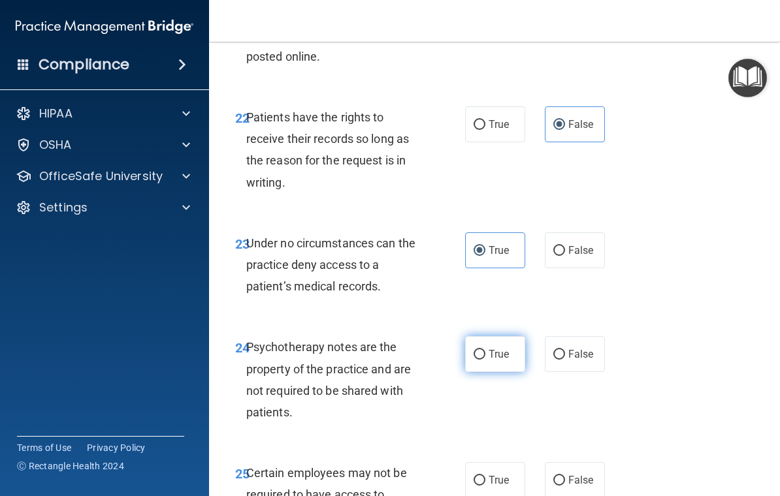
click at [485, 350] on input "True" at bounding box center [479, 355] width 12 height 10
radio input "true"
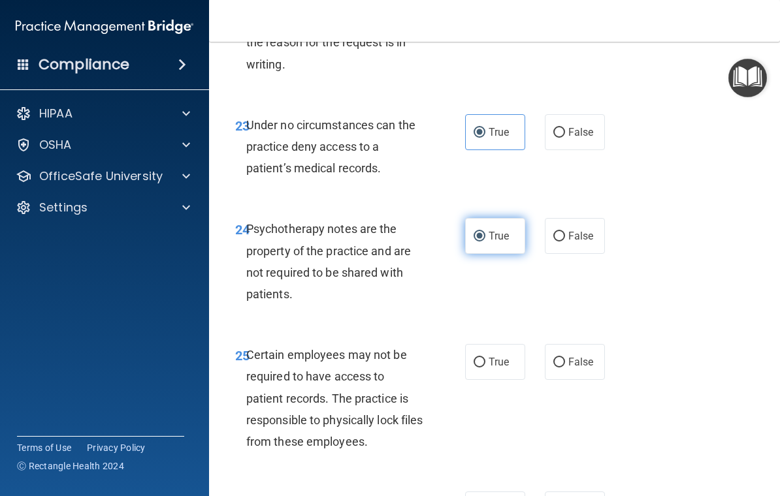
scroll to position [3563, 0]
click at [591, 353] on label "False" at bounding box center [575, 361] width 60 height 36
click at [565, 357] on input "False" at bounding box center [559, 362] width 12 height 10
radio input "true"
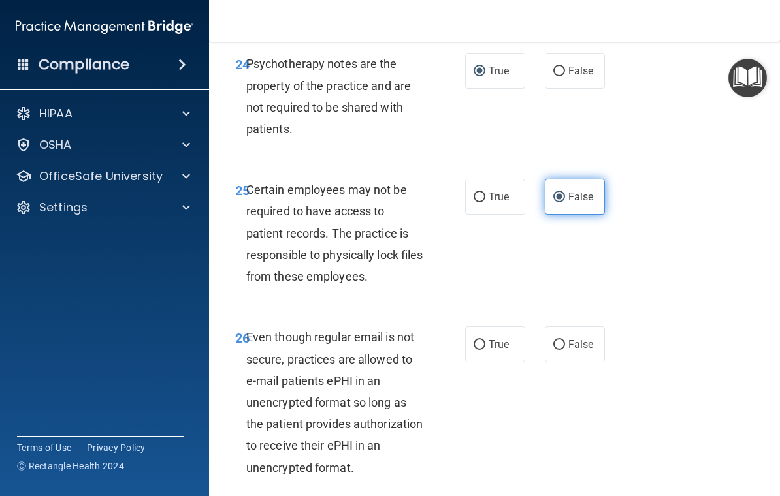
scroll to position [3730, 0]
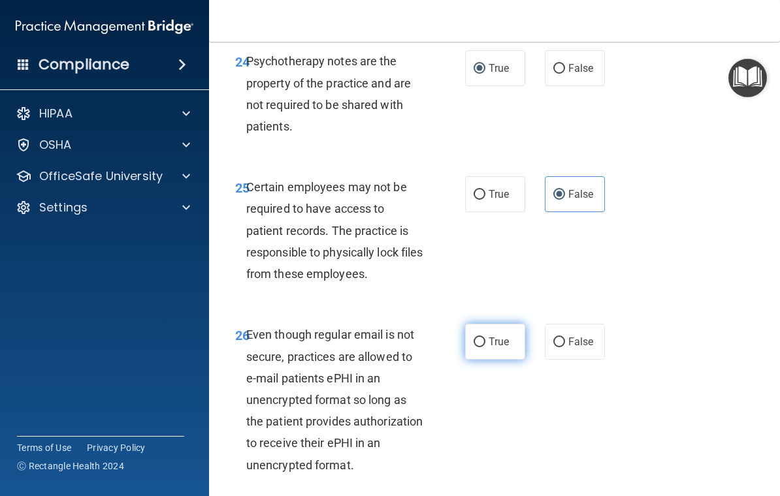
click at [478, 338] on input "True" at bounding box center [479, 343] width 12 height 10
radio input "true"
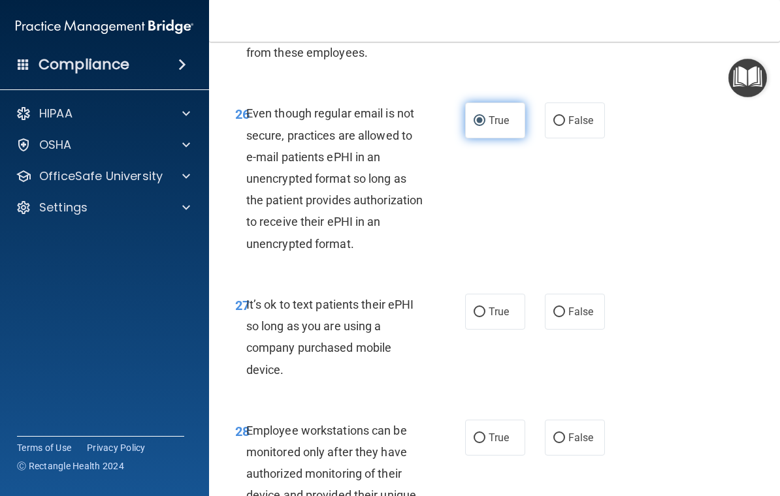
scroll to position [3953, 0]
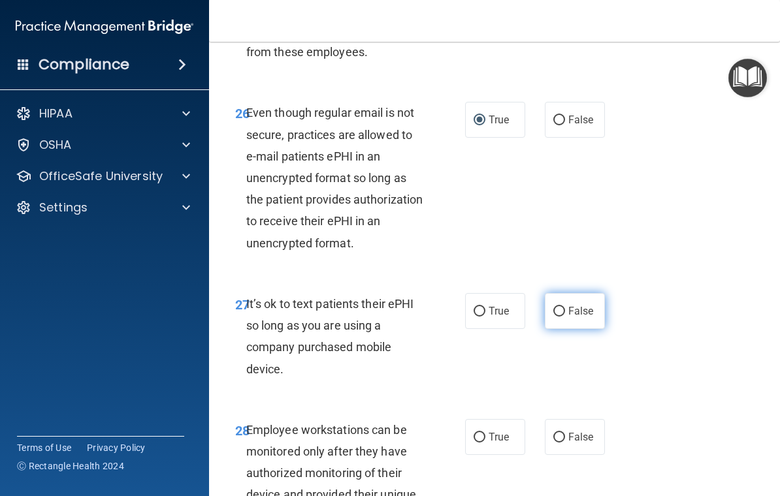
click at [564, 307] on input "False" at bounding box center [559, 312] width 12 height 10
radio input "true"
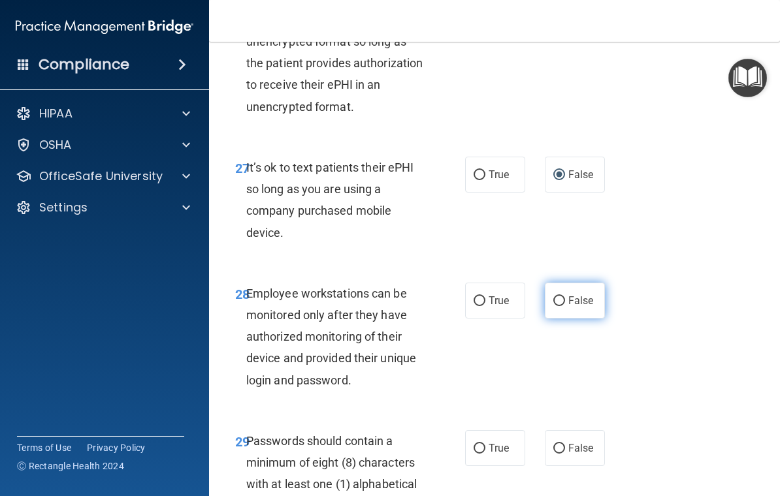
click at [583, 288] on label "False" at bounding box center [575, 301] width 60 height 36
click at [565, 296] on input "False" at bounding box center [559, 301] width 12 height 10
radio input "true"
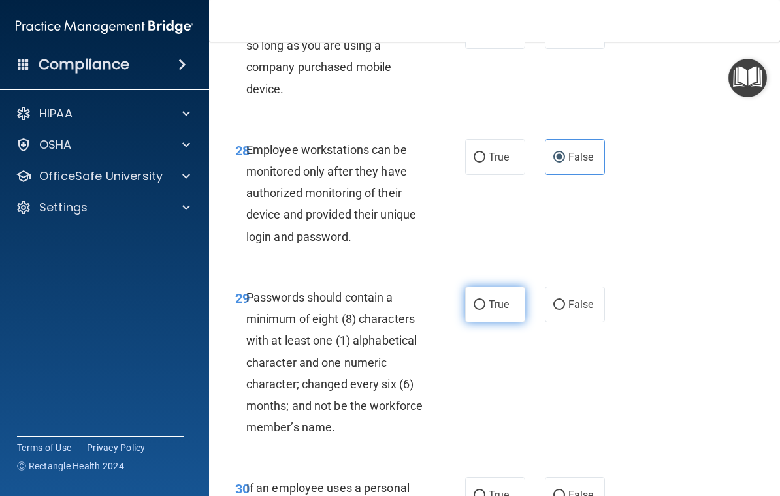
click at [496, 291] on label "True" at bounding box center [495, 305] width 60 height 36
click at [485, 300] on input "True" at bounding box center [479, 305] width 12 height 10
radio input "true"
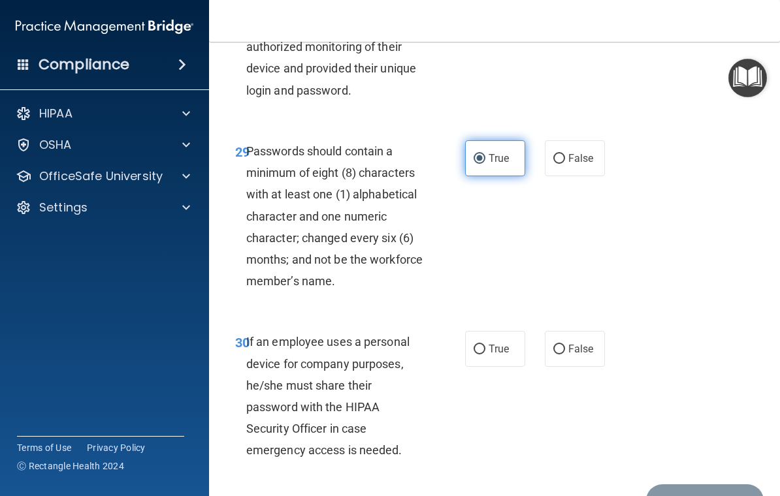
scroll to position [4381, 0]
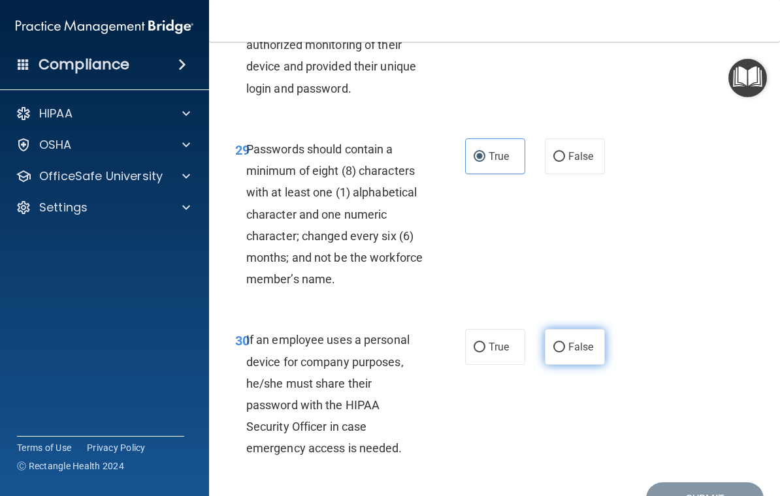
click at [572, 341] on span "False" at bounding box center [580, 347] width 25 height 12
click at [565, 343] on input "False" at bounding box center [559, 348] width 12 height 10
radio input "true"
click at [699, 474] on button "Submit" at bounding box center [705, 499] width 118 height 33
click at [723, 474] on button "Submit" at bounding box center [705, 499] width 118 height 33
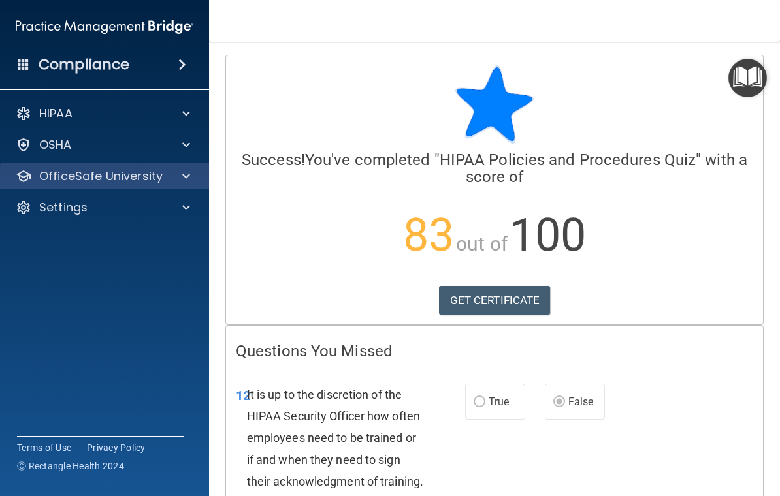
click at [178, 183] on div at bounding box center [184, 176] width 33 height 16
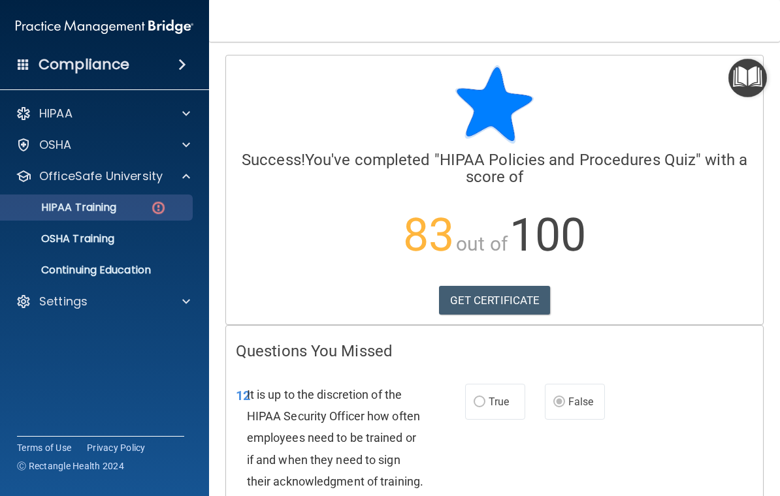
click at [116, 206] on p "HIPAA Training" at bounding box center [62, 207] width 108 height 13
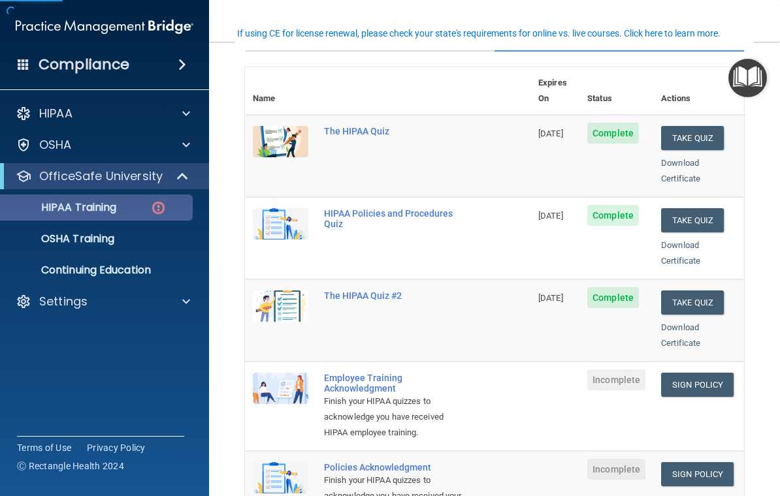
scroll to position [190, 0]
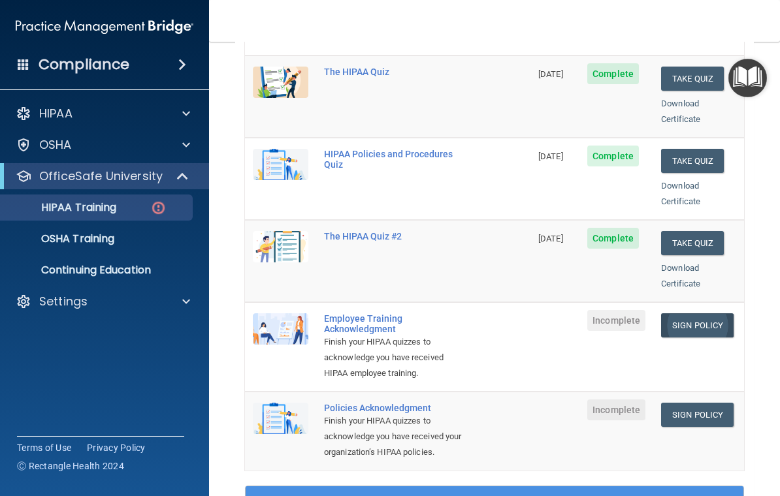
click at [705, 313] on link "Sign Policy" at bounding box center [697, 325] width 72 height 24
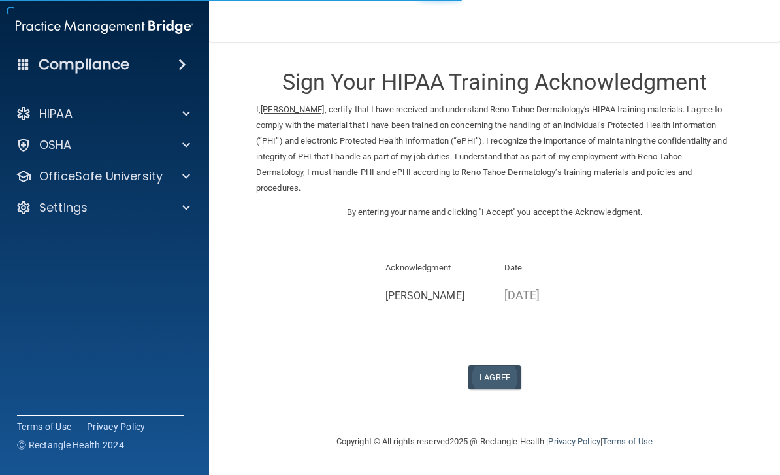
click at [493, 368] on button "I Agree" at bounding box center [494, 377] width 52 height 24
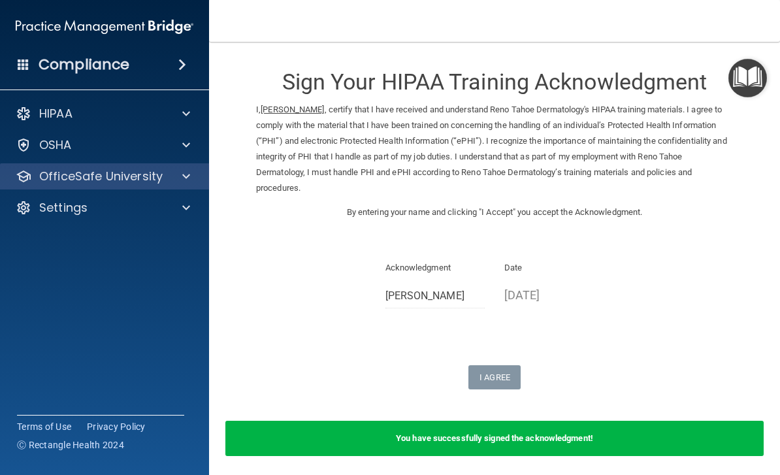
click at [177, 183] on div at bounding box center [184, 176] width 33 height 16
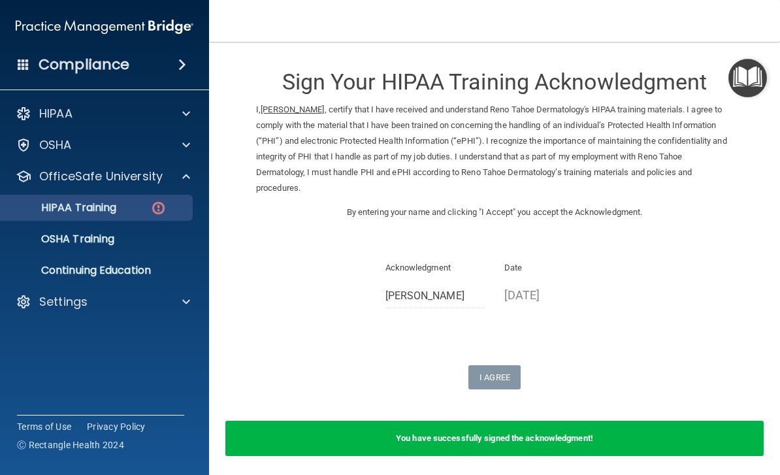
click at [128, 204] on div "HIPAA Training" at bounding box center [97, 207] width 178 height 13
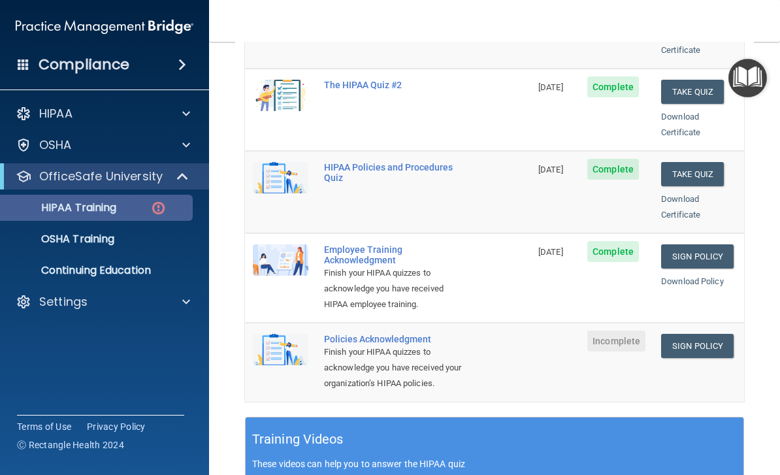
scroll to position [261, 0]
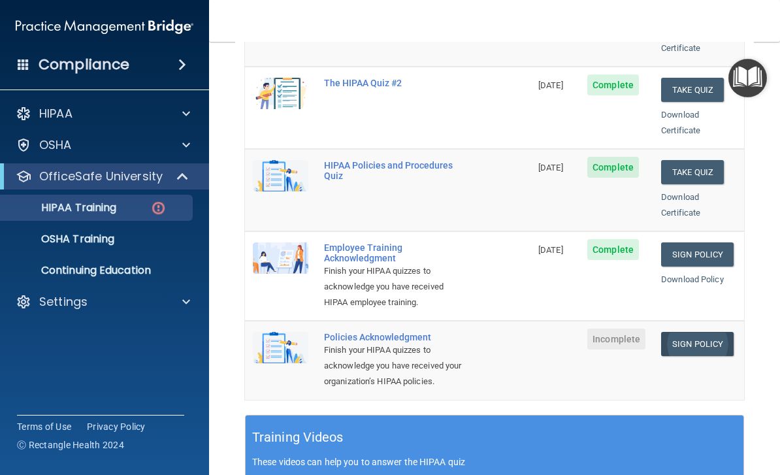
click at [703, 332] on link "Sign Policy" at bounding box center [697, 344] width 72 height 24
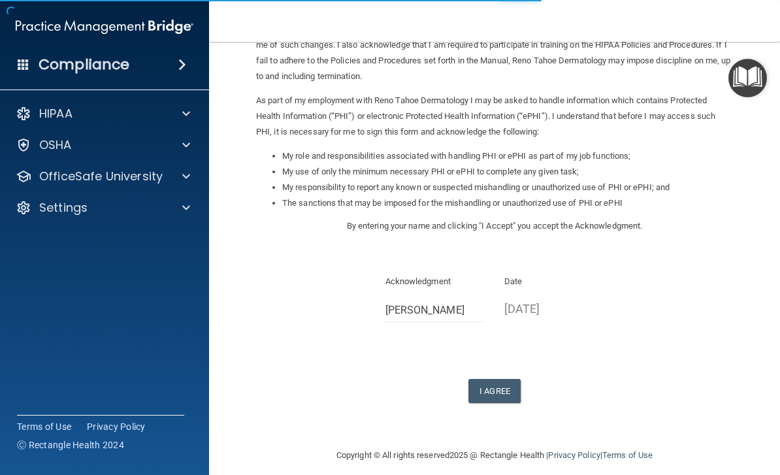
scroll to position [111, 0]
click at [496, 383] on button "I Agree" at bounding box center [494, 391] width 52 height 24
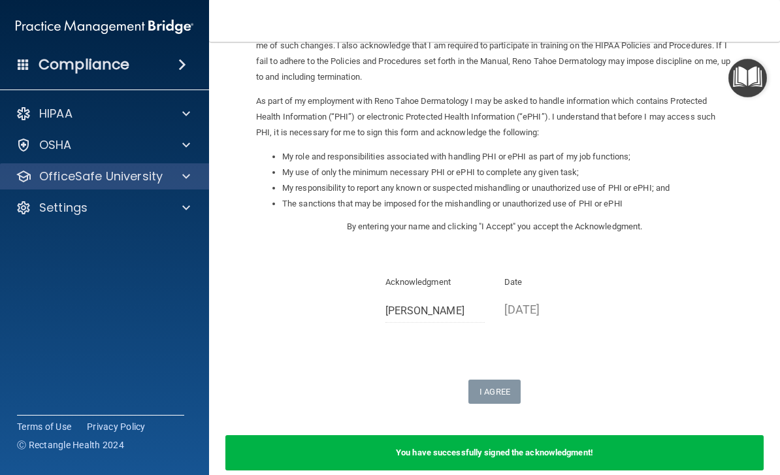
click at [187, 183] on span at bounding box center [186, 176] width 8 height 16
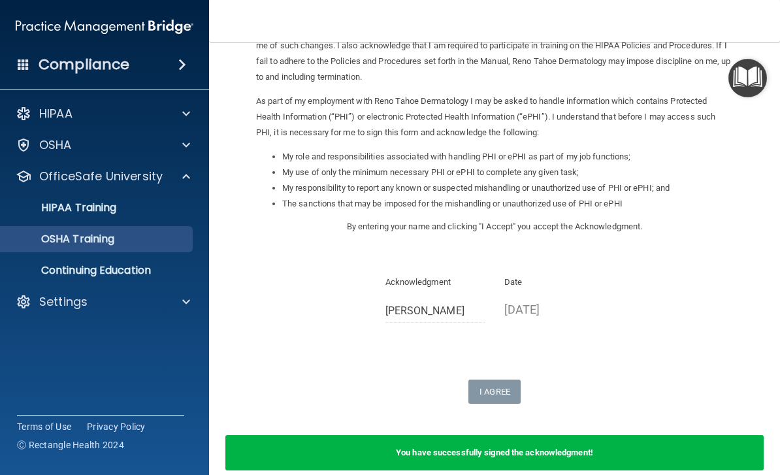
click at [129, 247] on link "OSHA Training" at bounding box center [90, 239] width 206 height 26
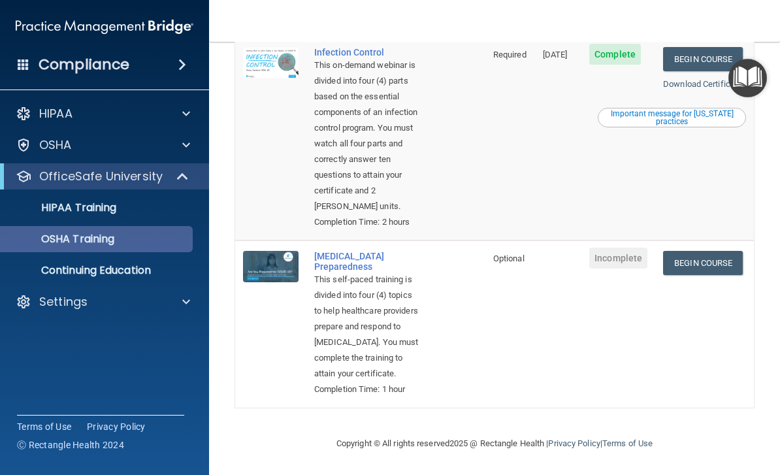
scroll to position [654, 0]
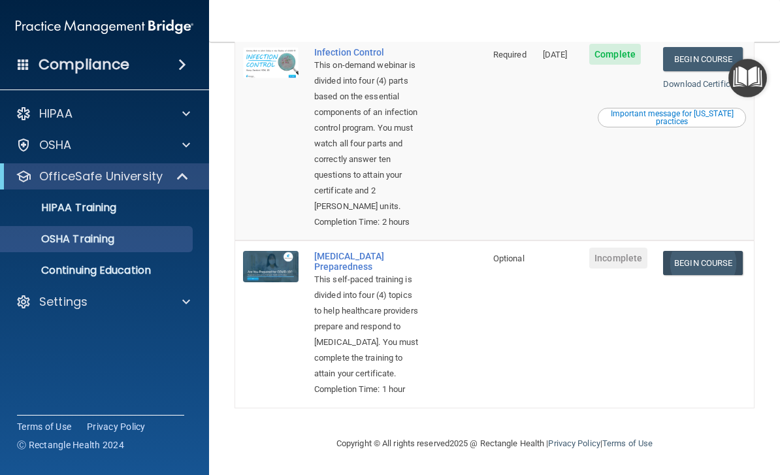
click at [722, 251] on link "Begin Course" at bounding box center [703, 263] width 80 height 24
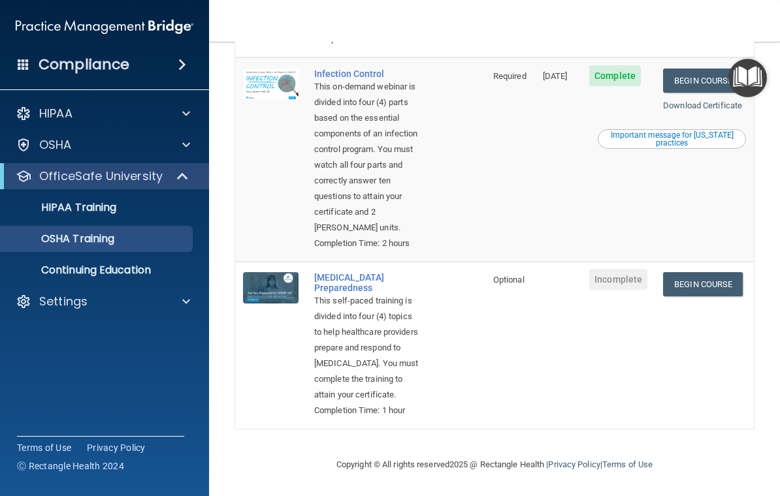
scroll to position [632, 0]
click at [718, 272] on link "Begin Course" at bounding box center [703, 284] width 80 height 24
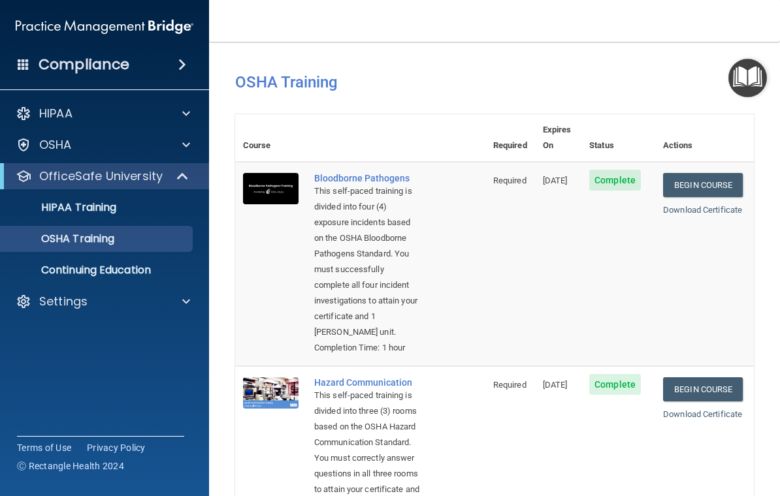
scroll to position [0, 0]
